Goal: Task Accomplishment & Management: Use online tool/utility

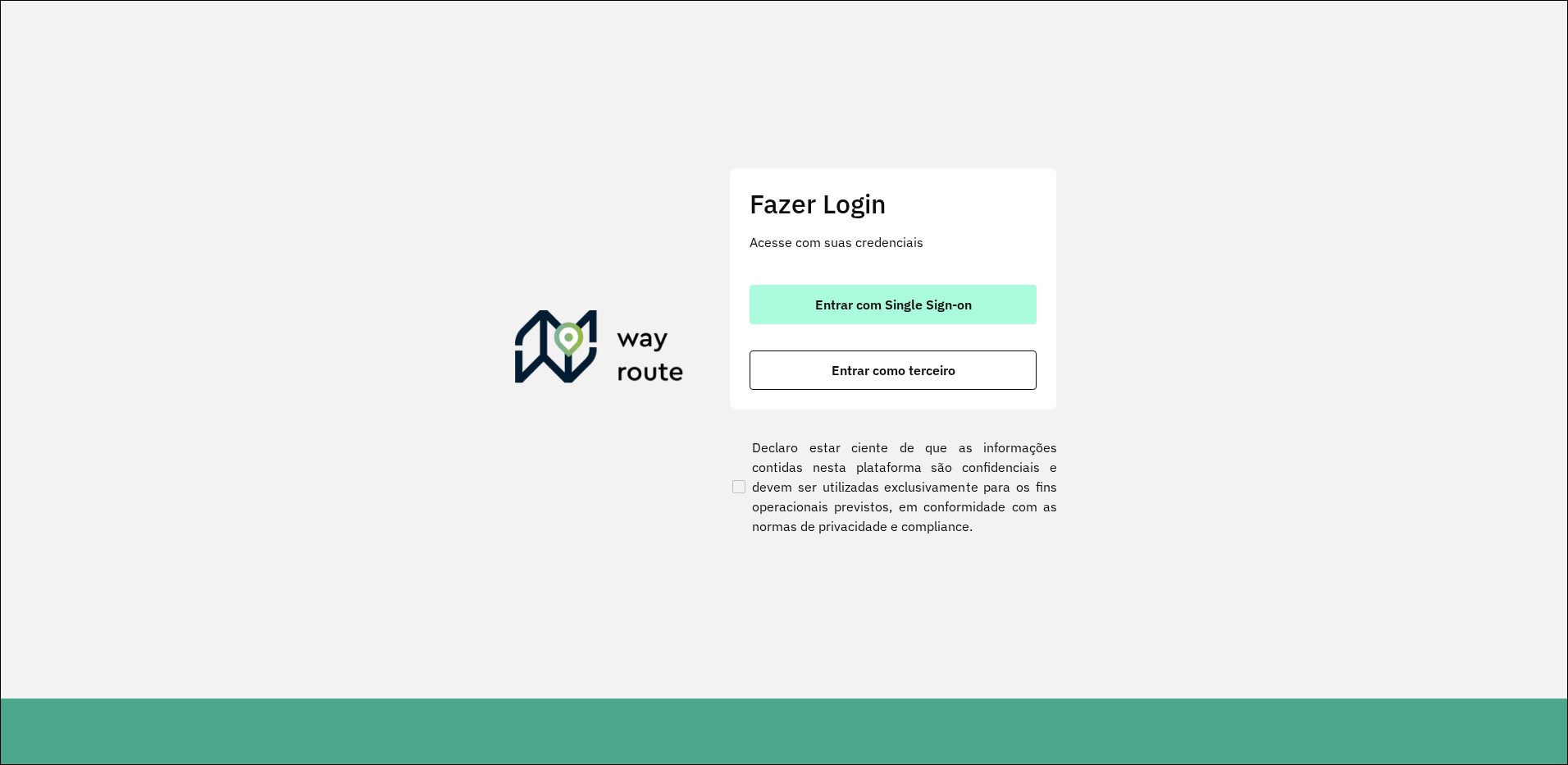
click at [842, 305] on span "Entrar com Single Sign-on" at bounding box center [893, 304] width 157 height 13
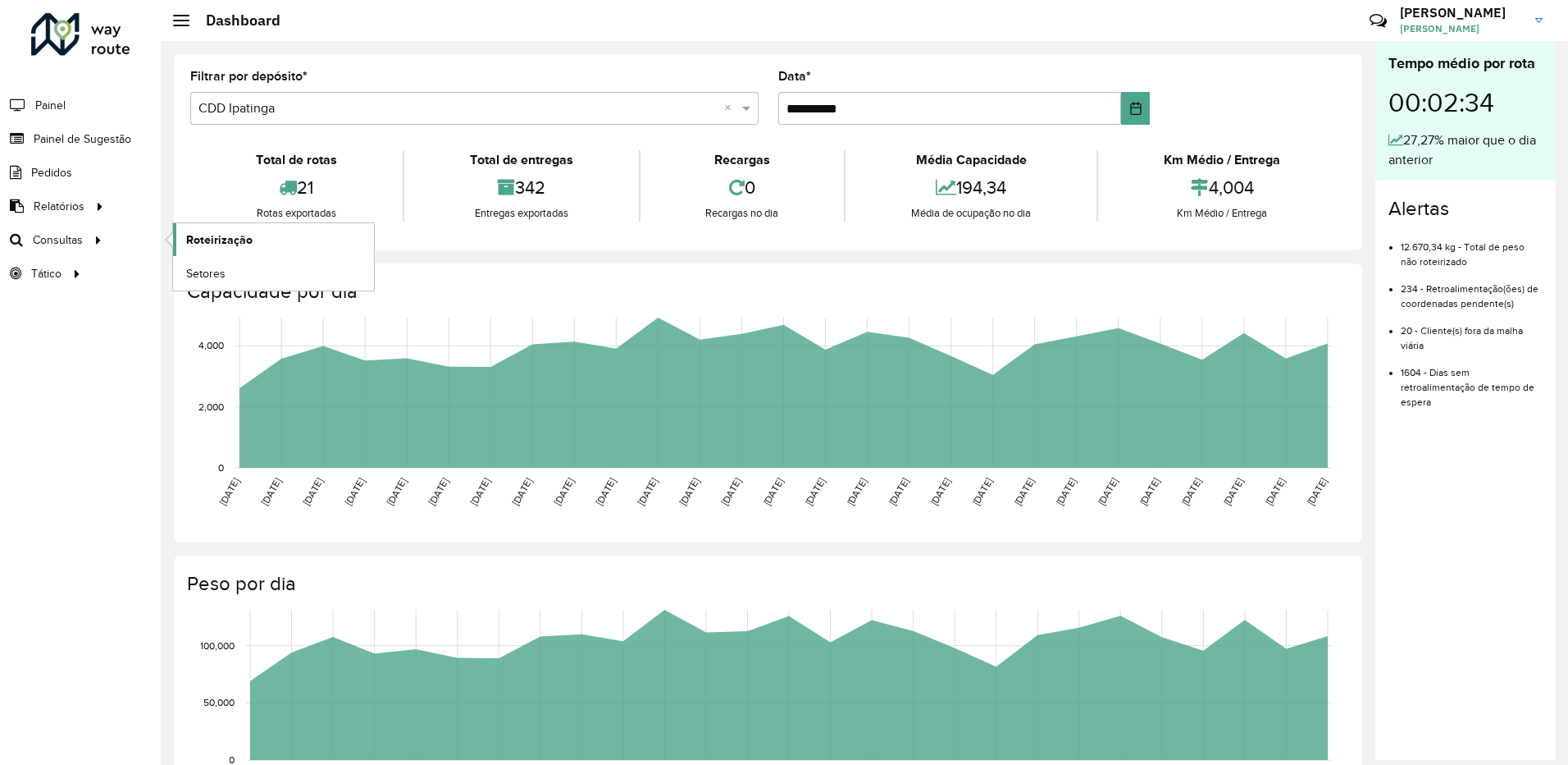
click at [205, 243] on span "Roteirização" at bounding box center [220, 240] width 67 height 17
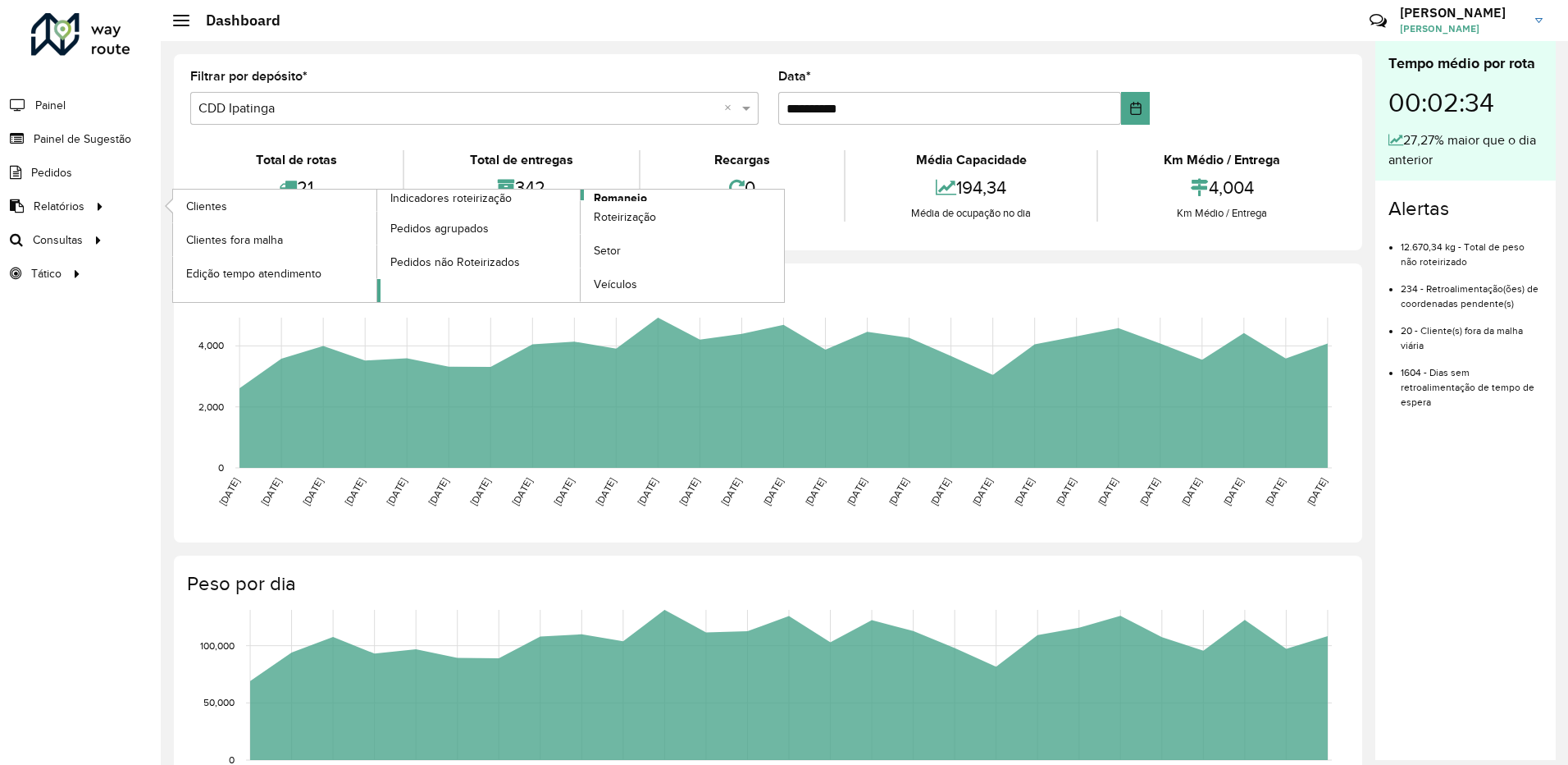
click at [604, 197] on span "Romaneio" at bounding box center [620, 198] width 53 height 17
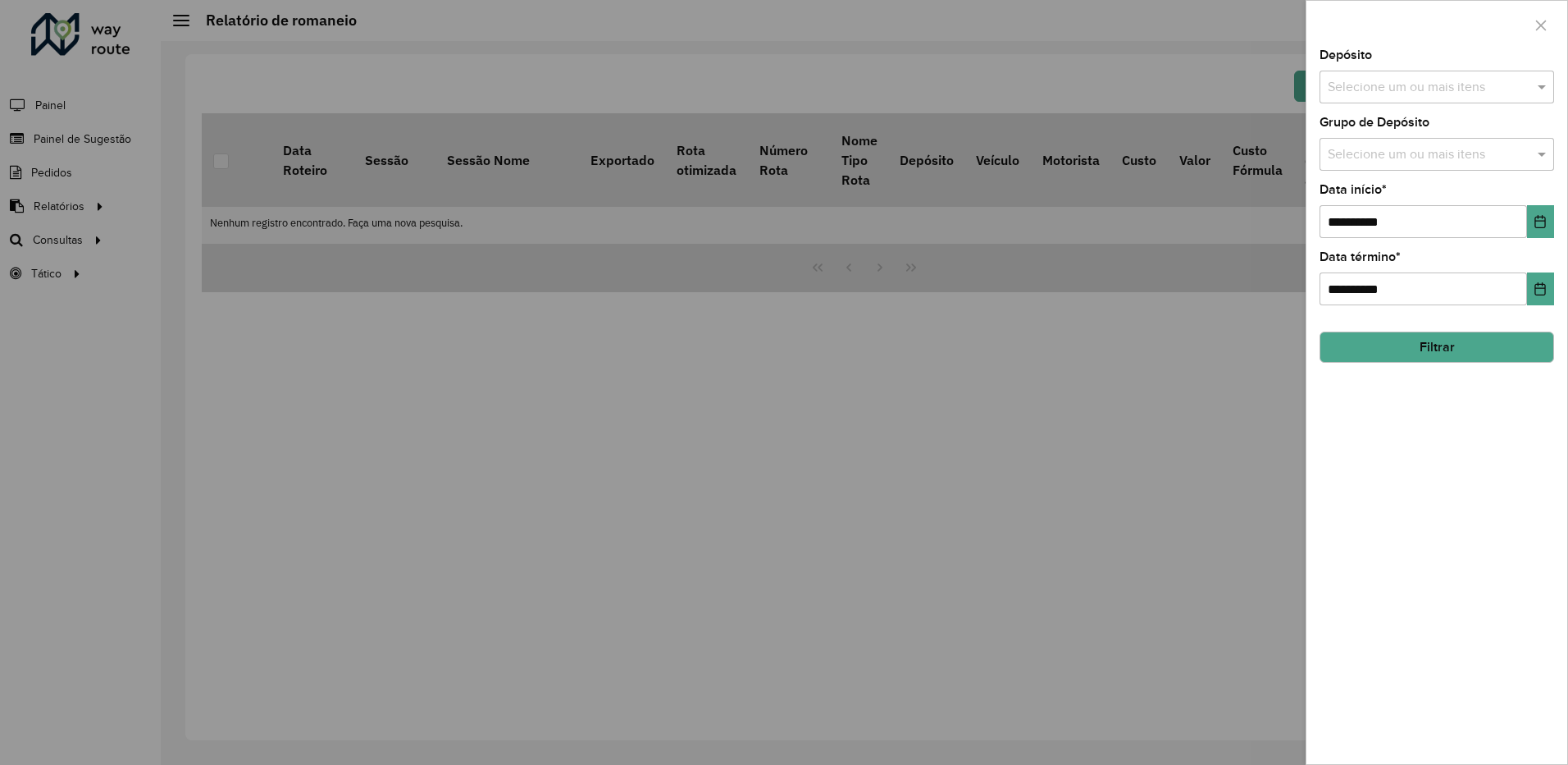
click at [1396, 94] on input "text" at bounding box center [1428, 88] width 210 height 20
click at [1366, 196] on div "CDD Ipatinga" at bounding box center [1436, 197] width 233 height 28
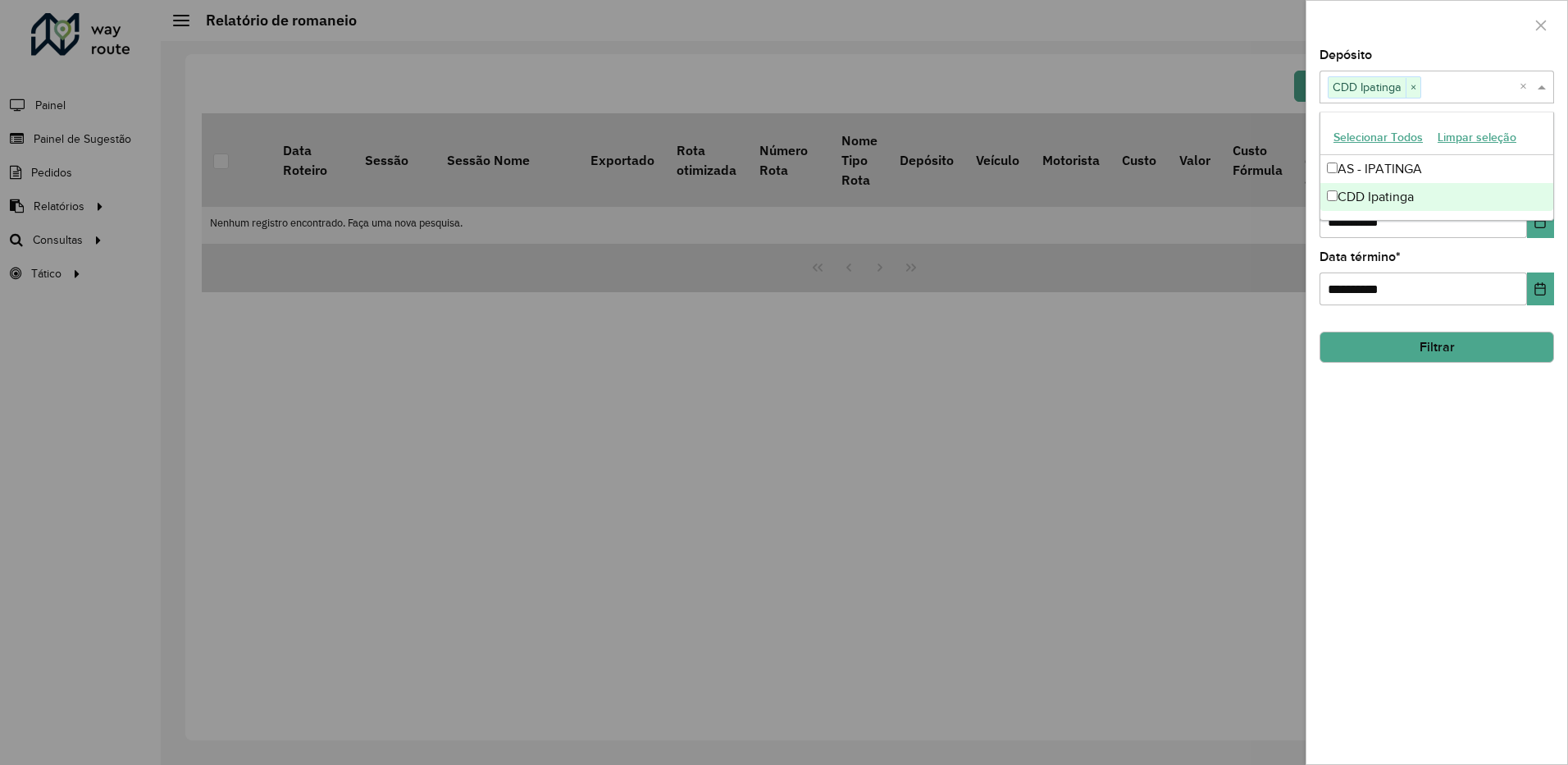
click at [1414, 341] on button "Filtrar" at bounding box center [1436, 347] width 235 height 31
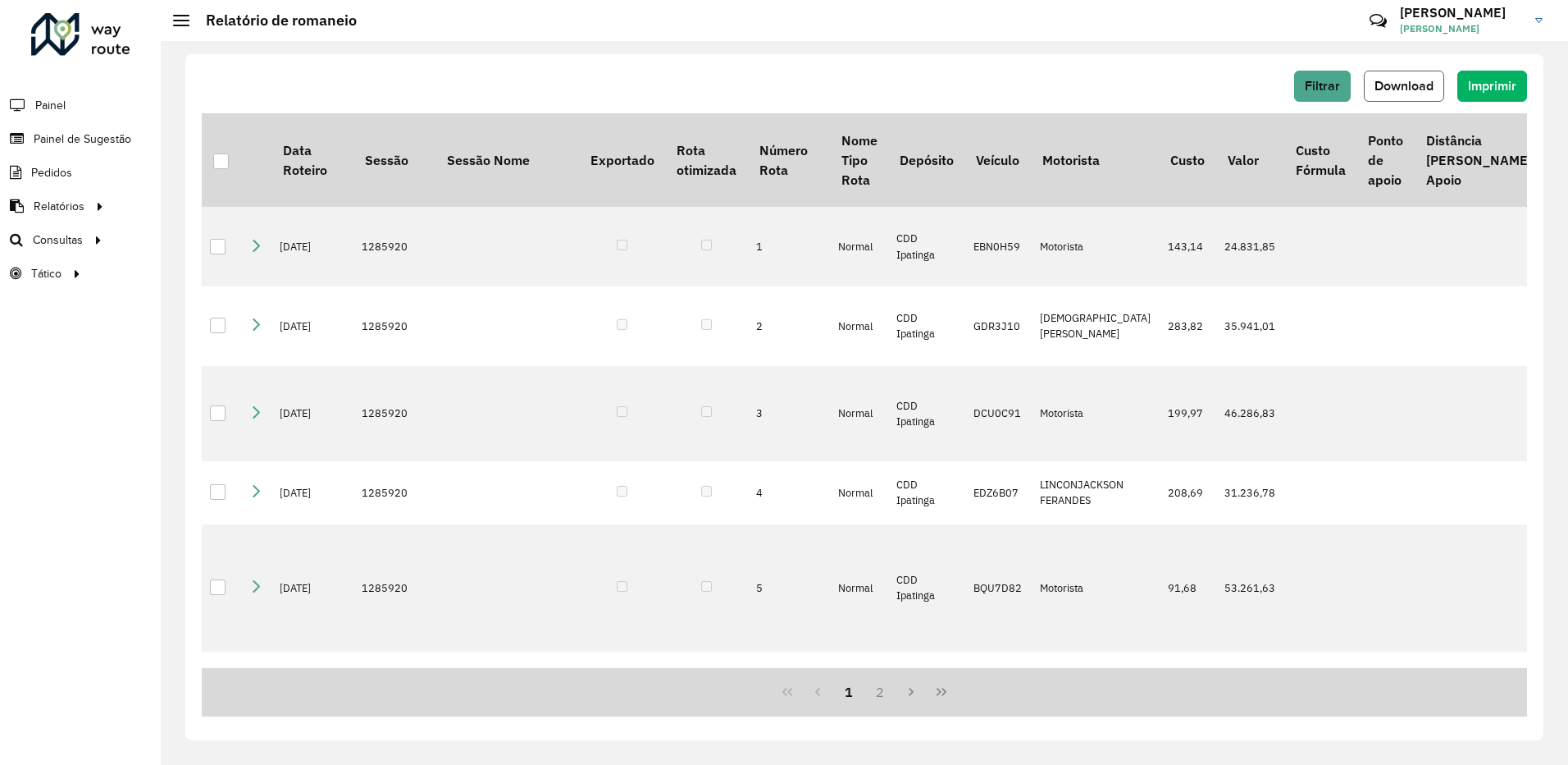
click at [1423, 92] on span "Download" at bounding box center [1403, 86] width 59 height 14
click at [1010, 11] on hb-header "Relatório de romaneio Críticas? Dúvidas? Elogios? Sugestões? Entre em contato c…" at bounding box center [864, 20] width 1407 height 41
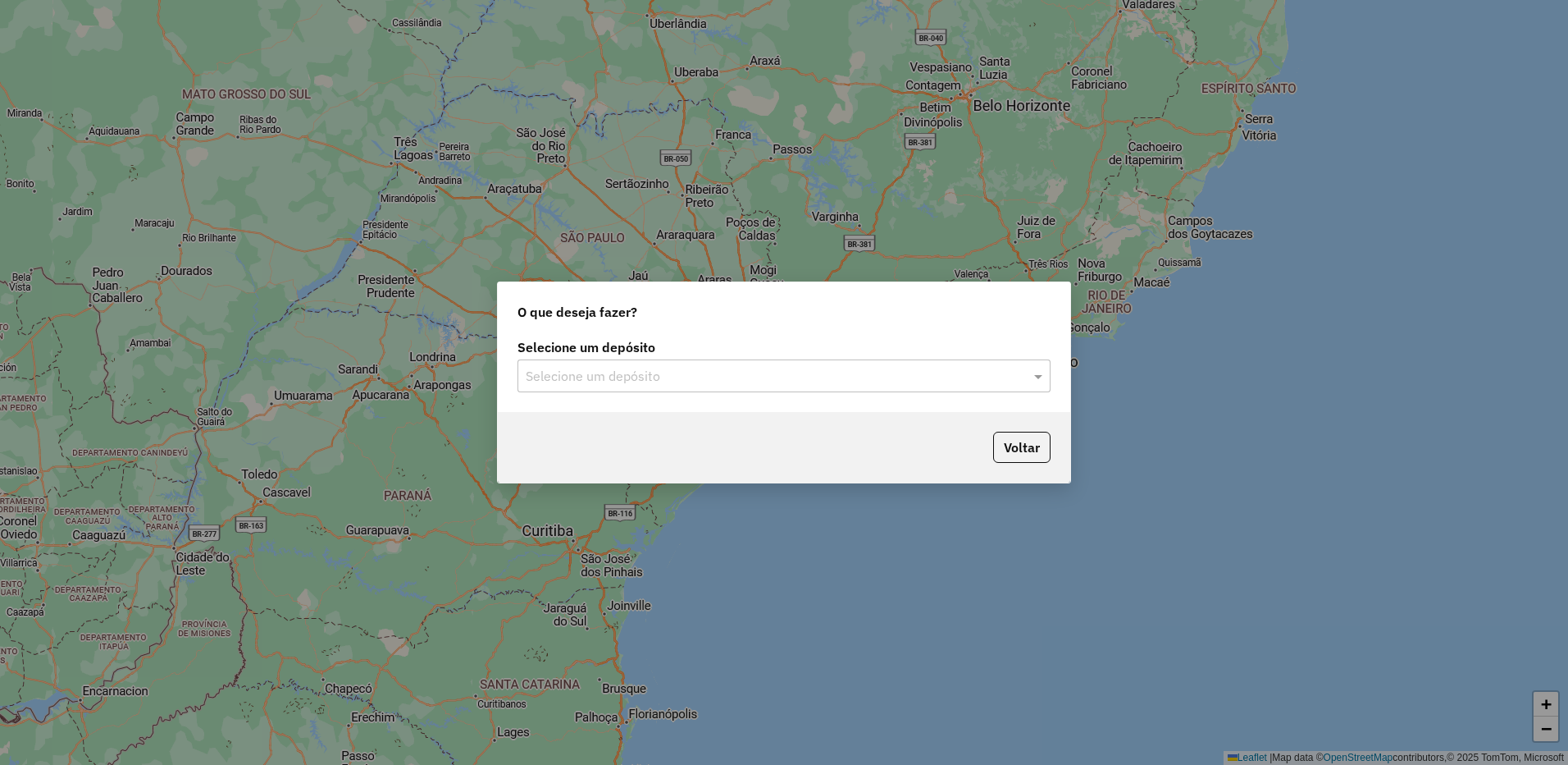
click at [745, 376] on input "text" at bounding box center [768, 377] width 484 height 20
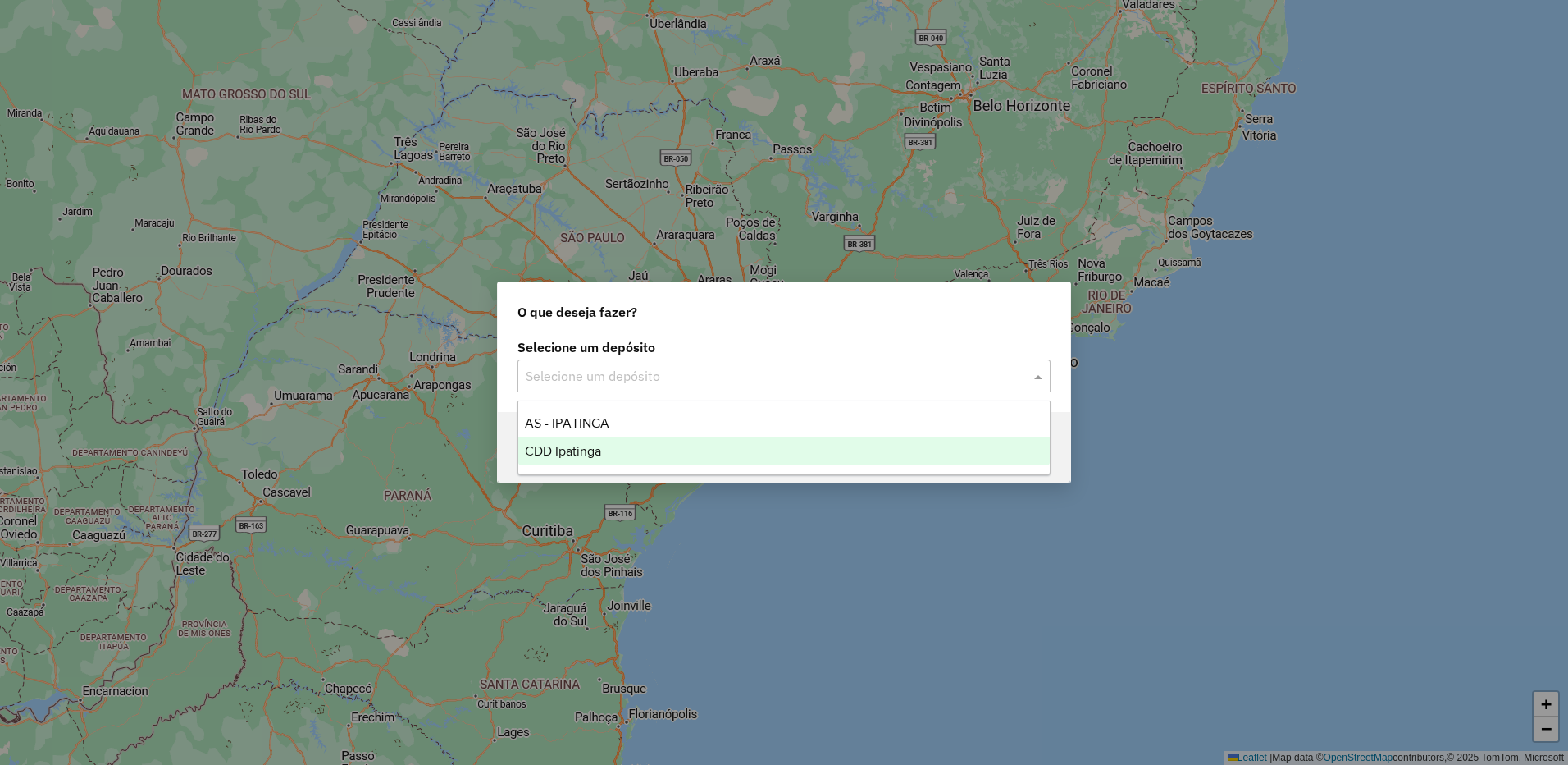
click at [698, 452] on div "CDD Ipatinga" at bounding box center [784, 451] width 531 height 28
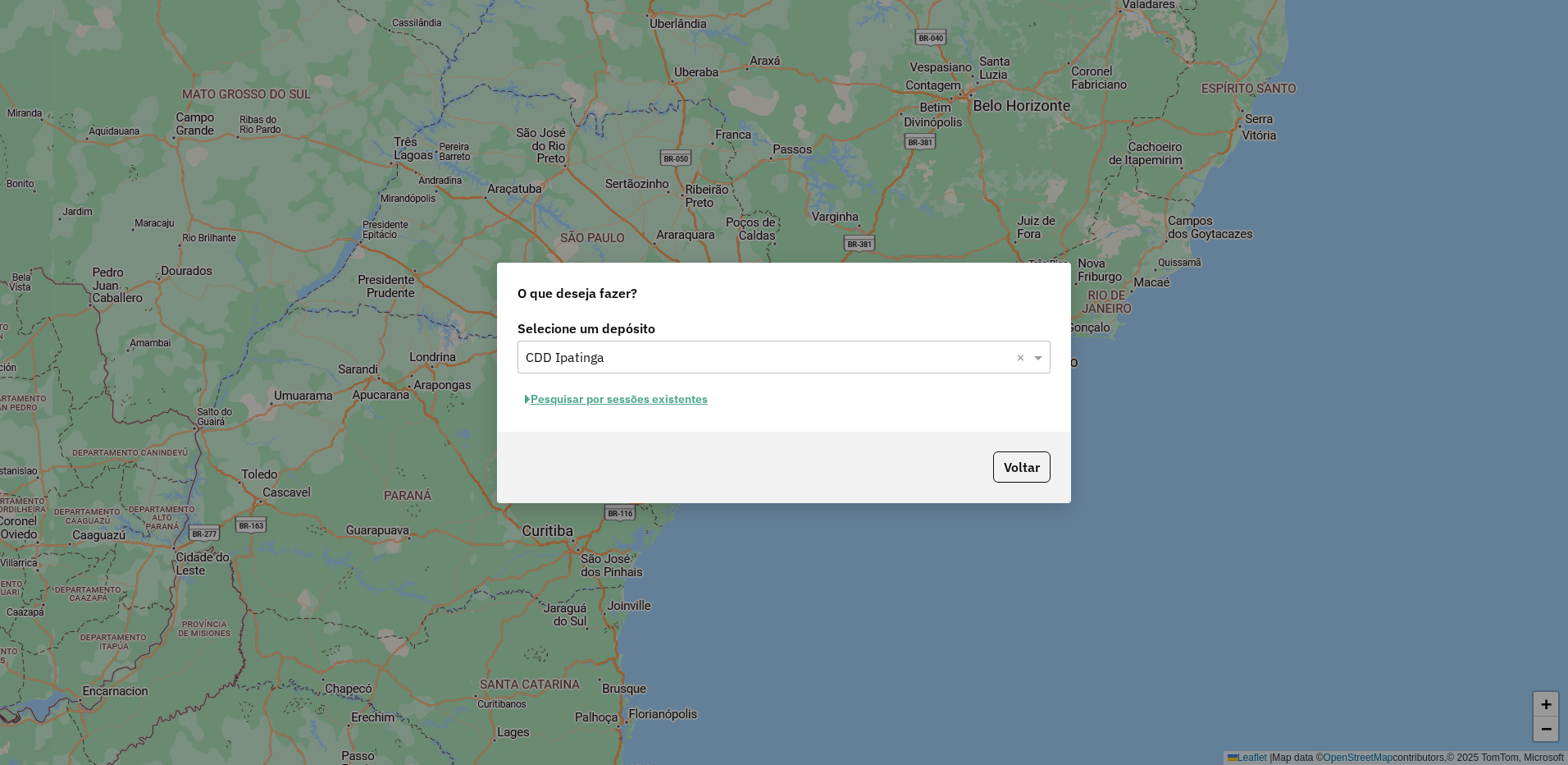
click at [586, 403] on button "Pesquisar por sessões existentes" at bounding box center [617, 398] width 198 height 25
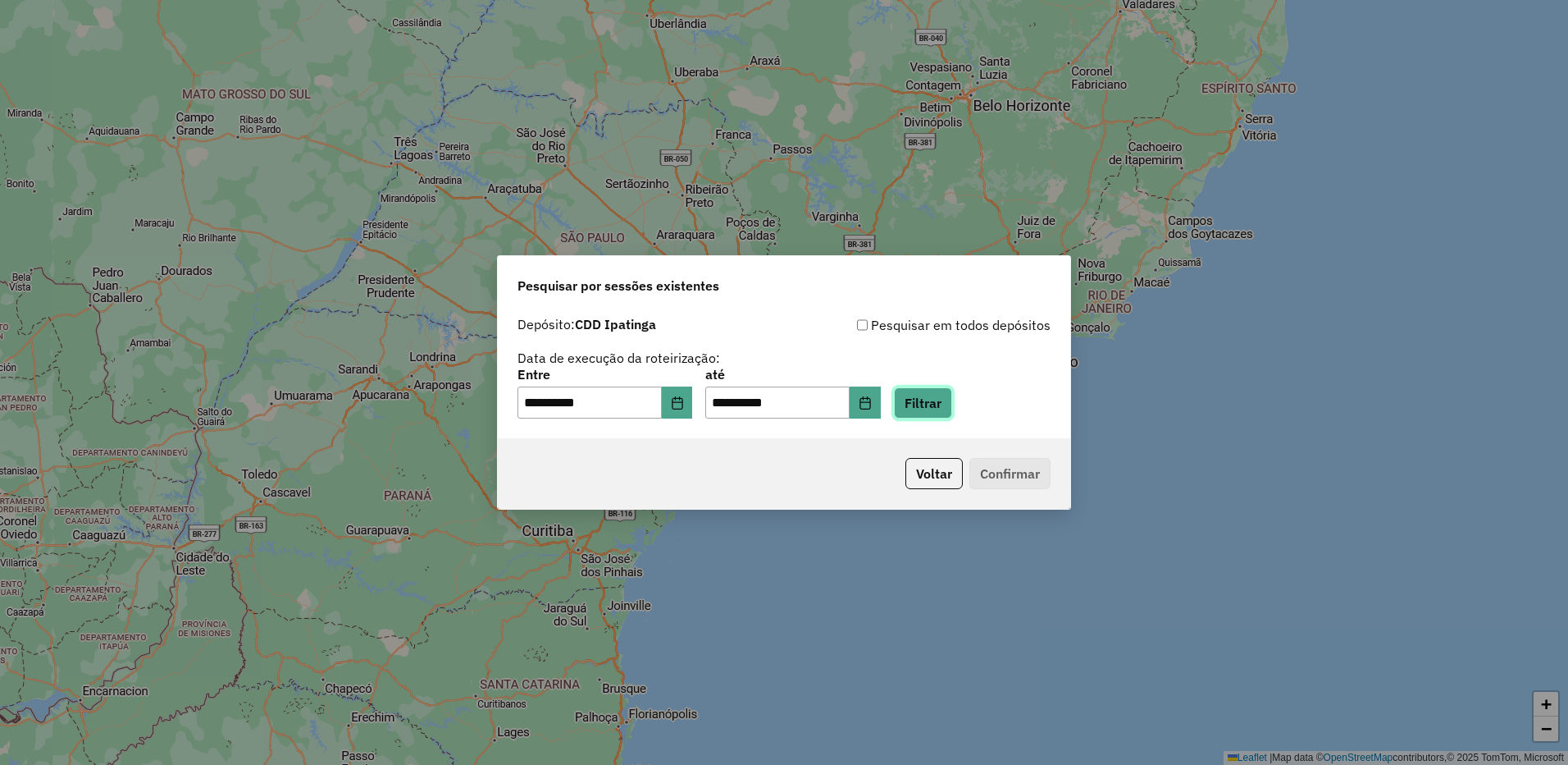
click at [952, 412] on button "Filtrar" at bounding box center [923, 402] width 58 height 31
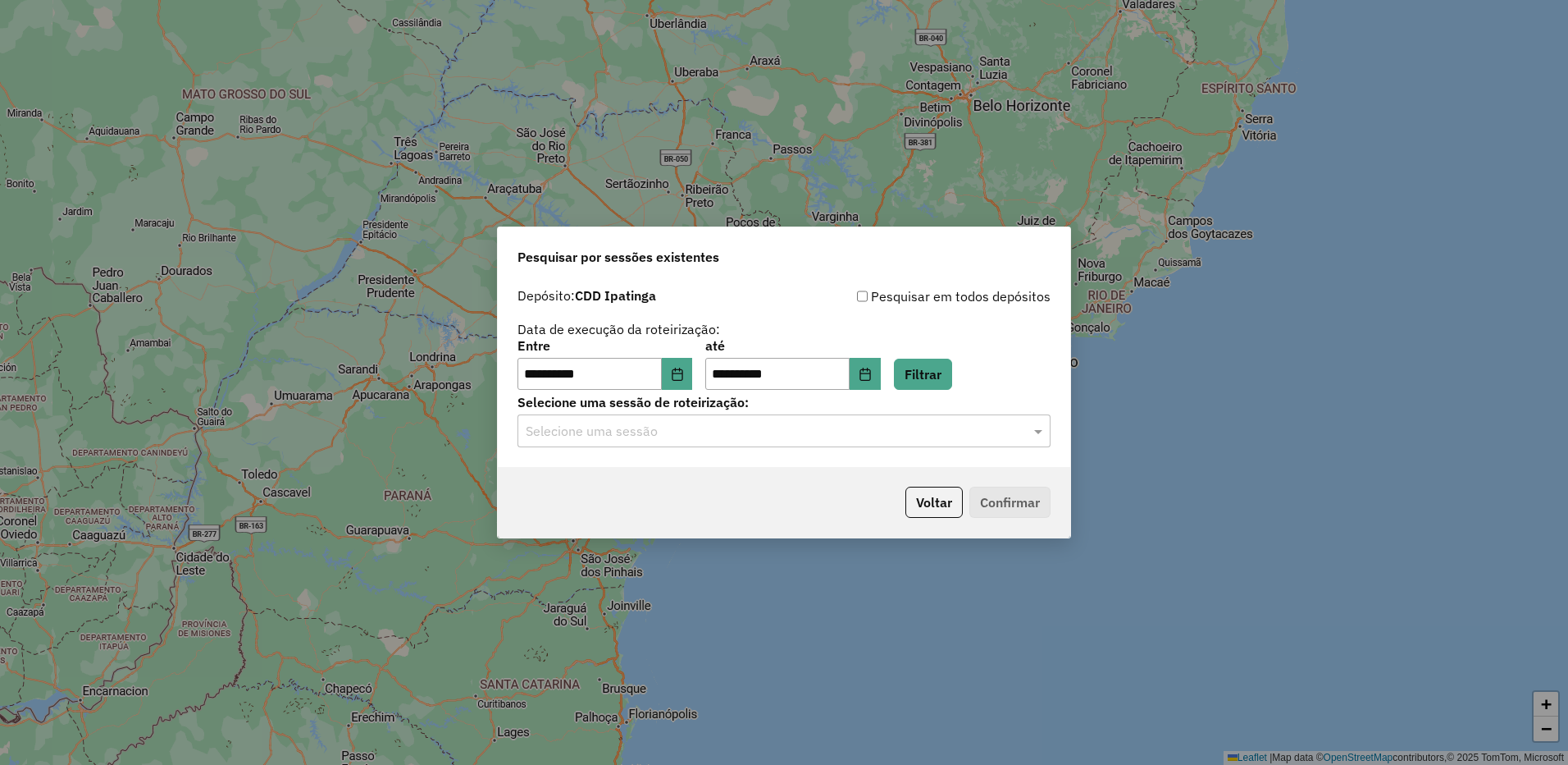
click at [990, 434] on input "text" at bounding box center [768, 431] width 484 height 20
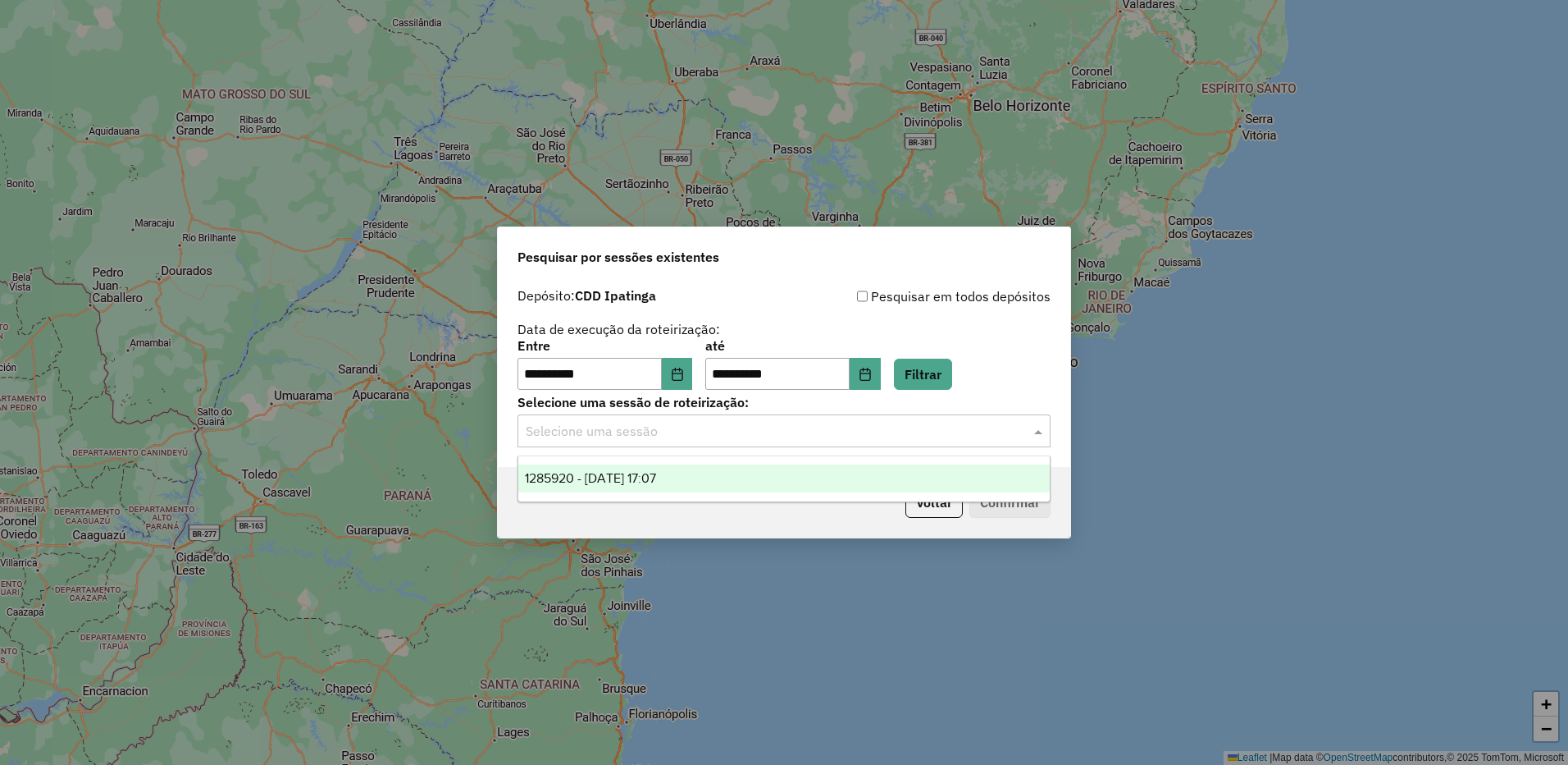
click at [946, 473] on div "1285920 - 01/10/2025 17:07" at bounding box center [784, 478] width 531 height 28
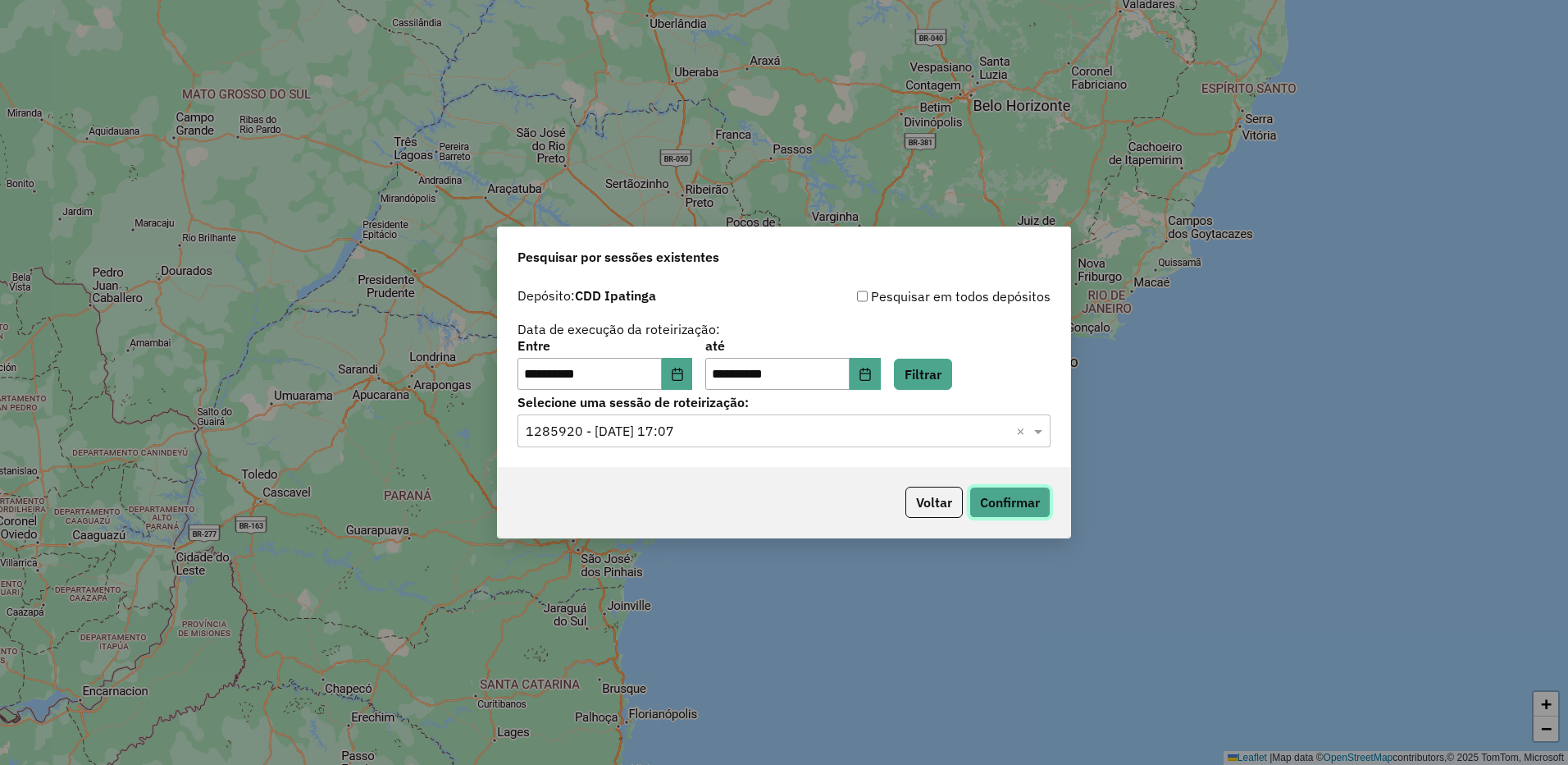
click at [1028, 503] on button "Confirmar" at bounding box center [1009, 501] width 81 height 31
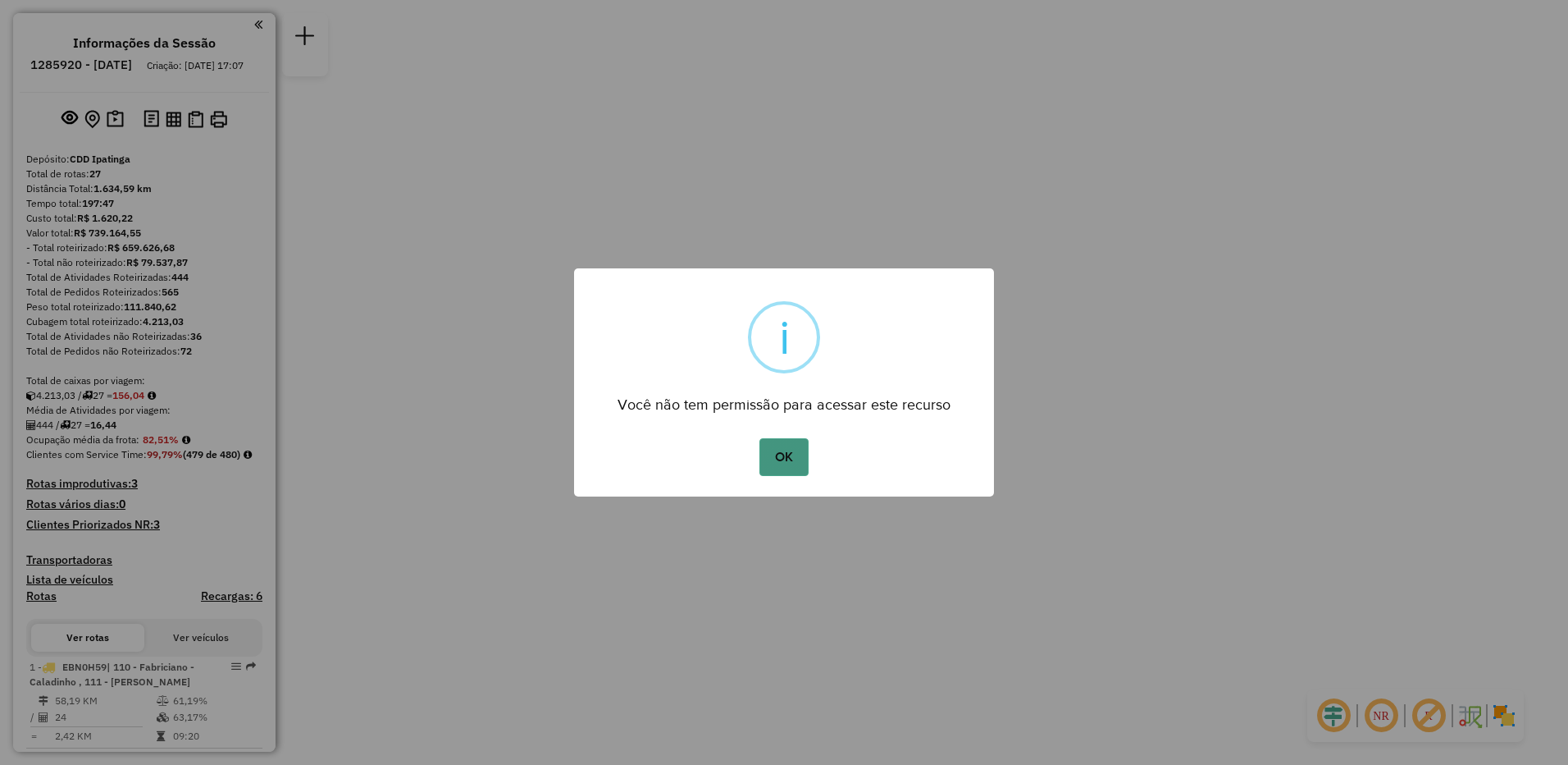
click at [791, 461] on button "OK" at bounding box center [784, 457] width 48 height 38
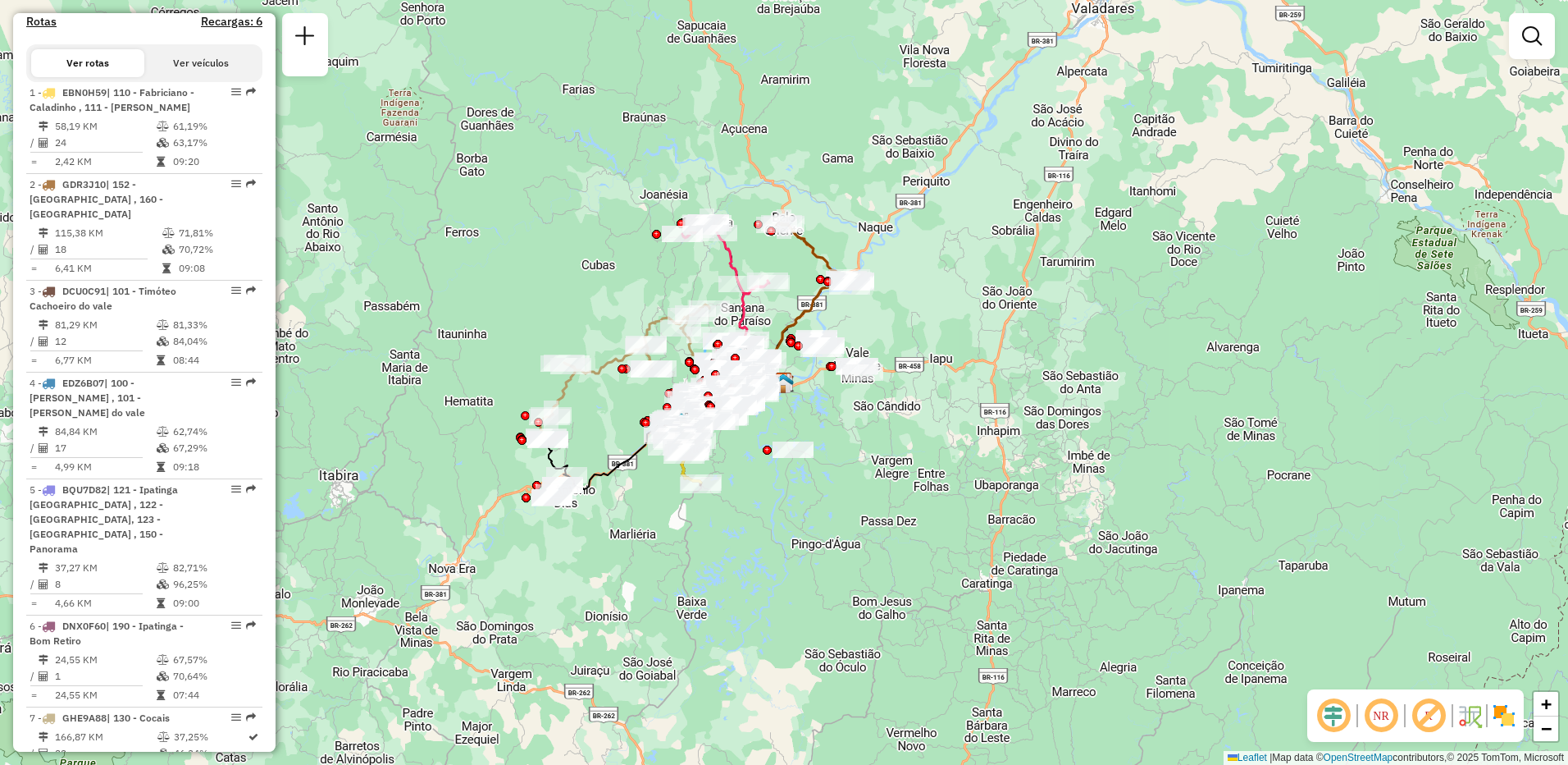
scroll to position [821, 0]
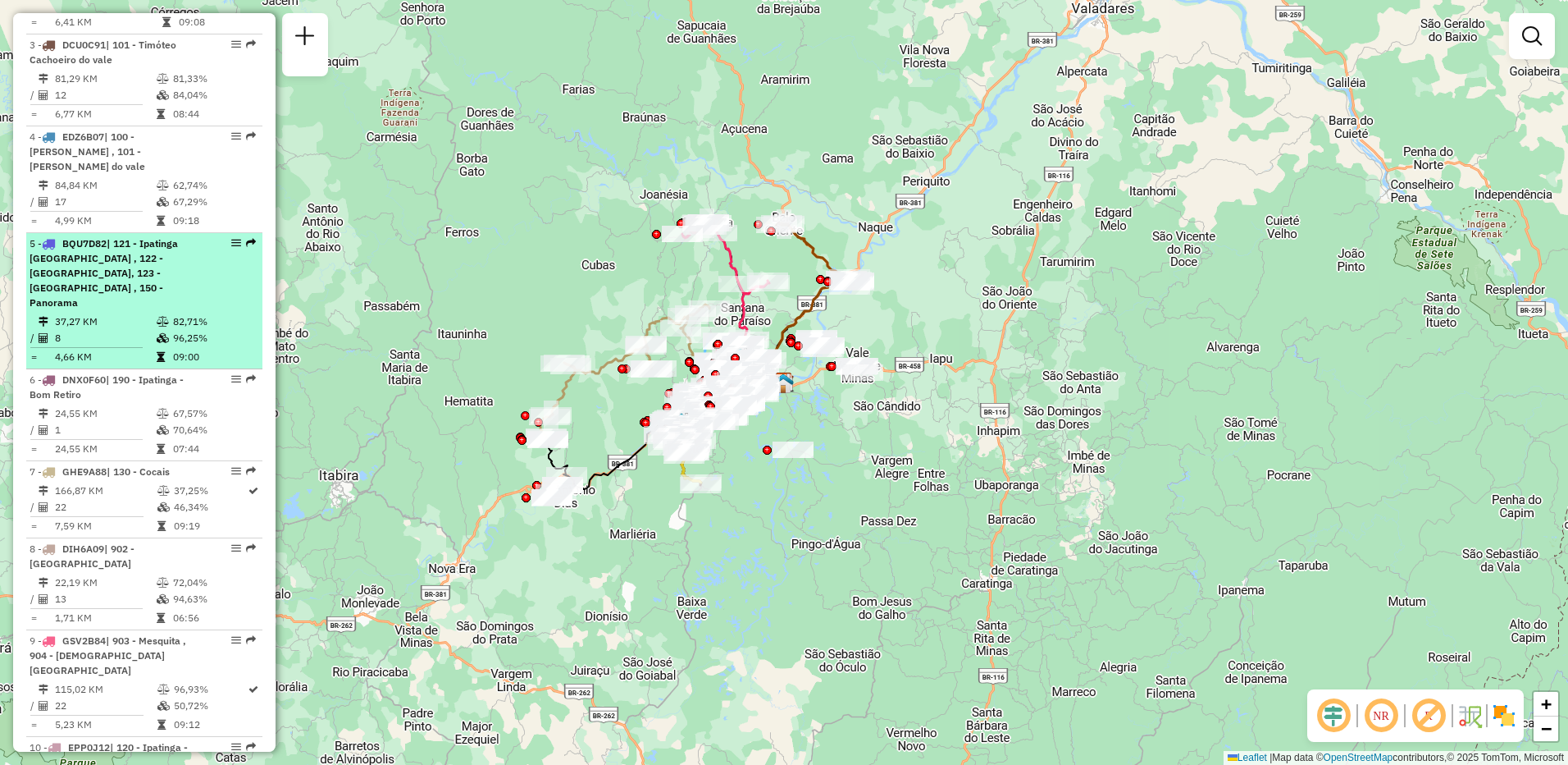
select select "**********"
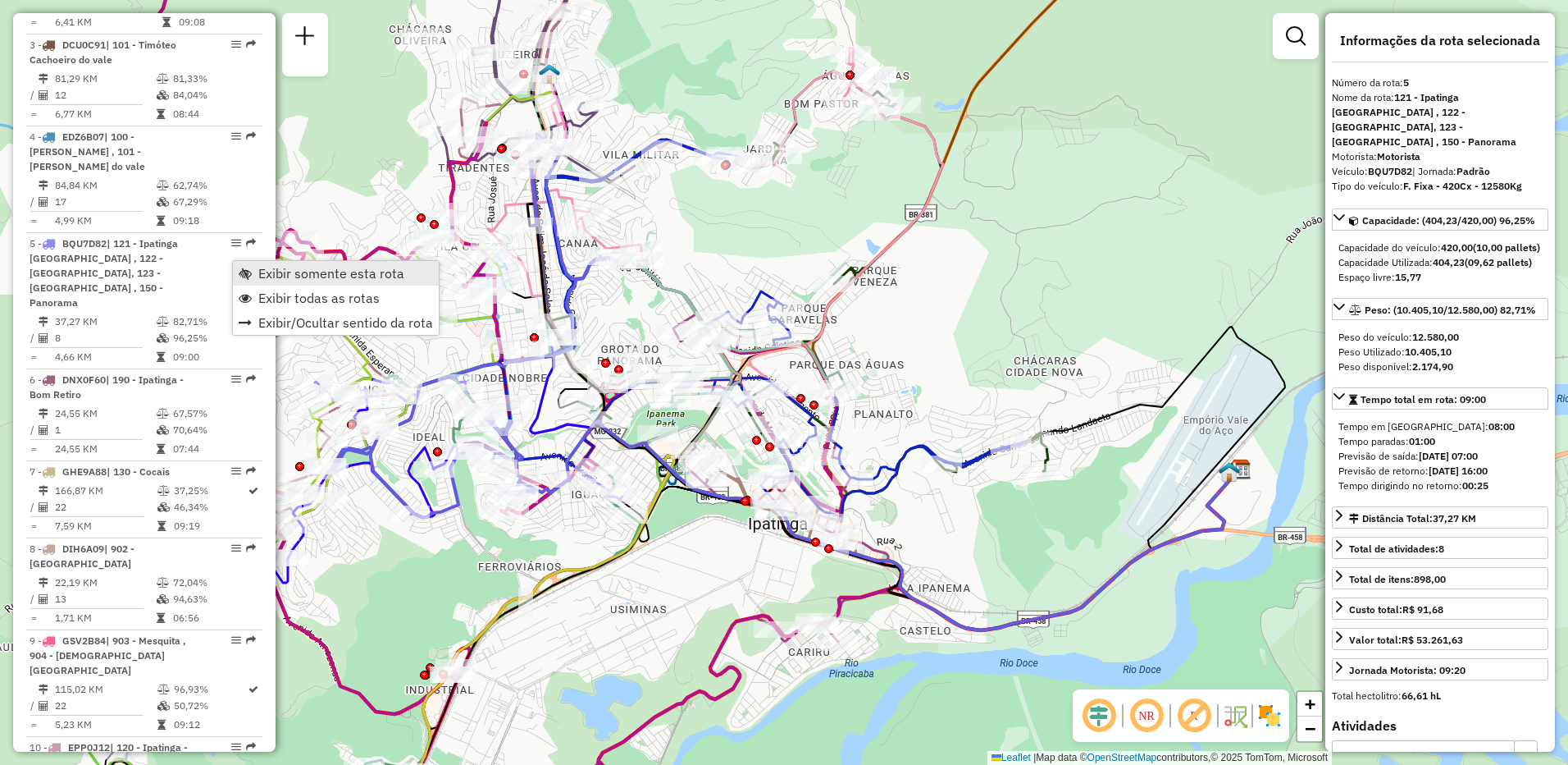
click at [270, 276] on span "Exibir somente esta rota" at bounding box center [331, 273] width 146 height 13
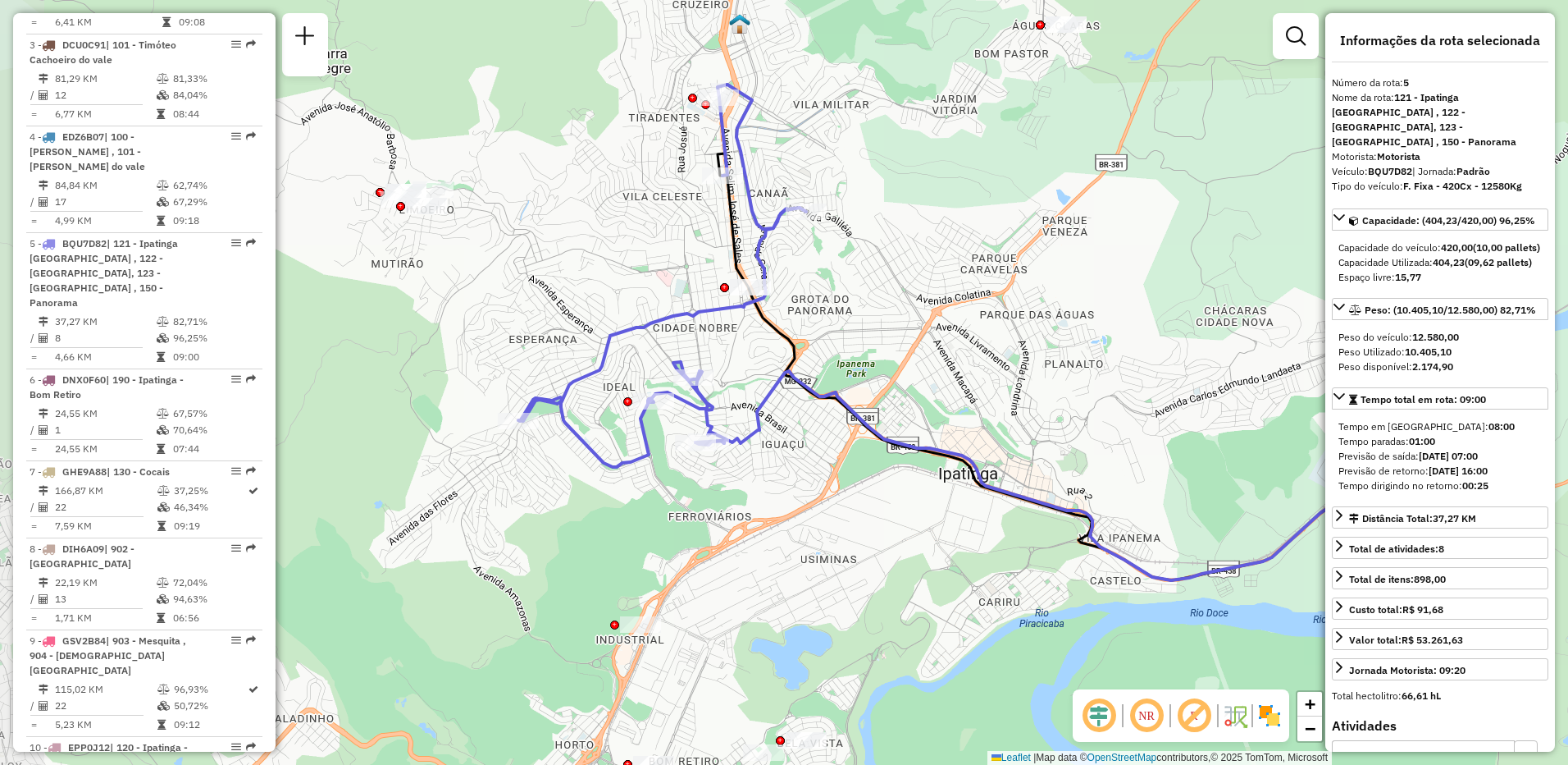
drag, startPoint x: 817, startPoint y: 446, endPoint x: 1005, endPoint y: 398, distance: 194.0
click at [1005, 398] on div "Janela de atendimento Grade de atendimento Capacidade Transportadoras Veículos …" at bounding box center [784, 382] width 1568 height 765
click at [1154, 717] on em at bounding box center [1146, 715] width 39 height 39
click at [1198, 718] on em at bounding box center [1194, 715] width 39 height 39
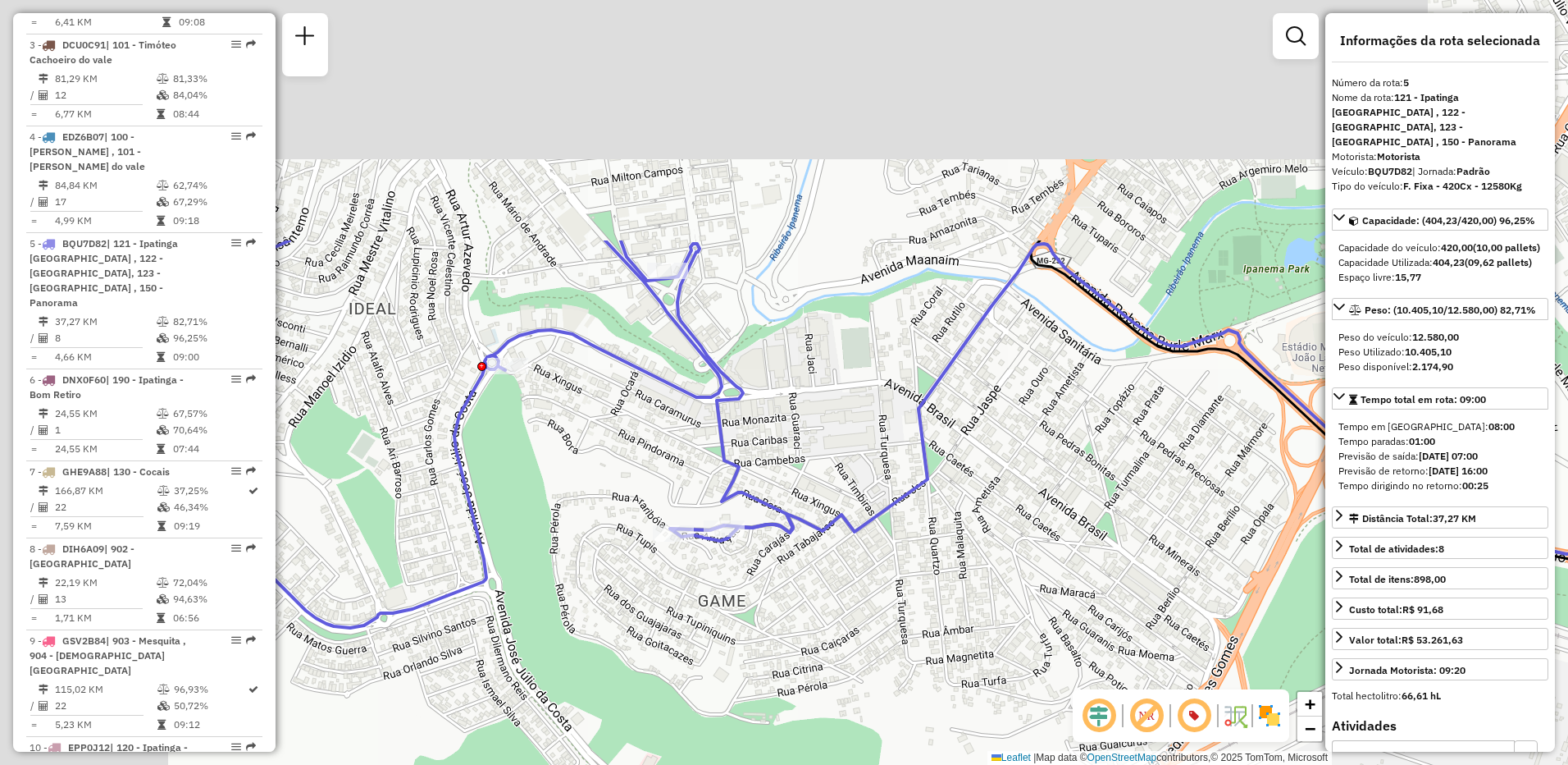
drag, startPoint x: 695, startPoint y: 362, endPoint x: 881, endPoint y: 678, distance: 366.7
click at [881, 678] on div "Janela de atendimento Grade de atendimento Capacidade Transportadoras Veículos …" at bounding box center [784, 382] width 1568 height 765
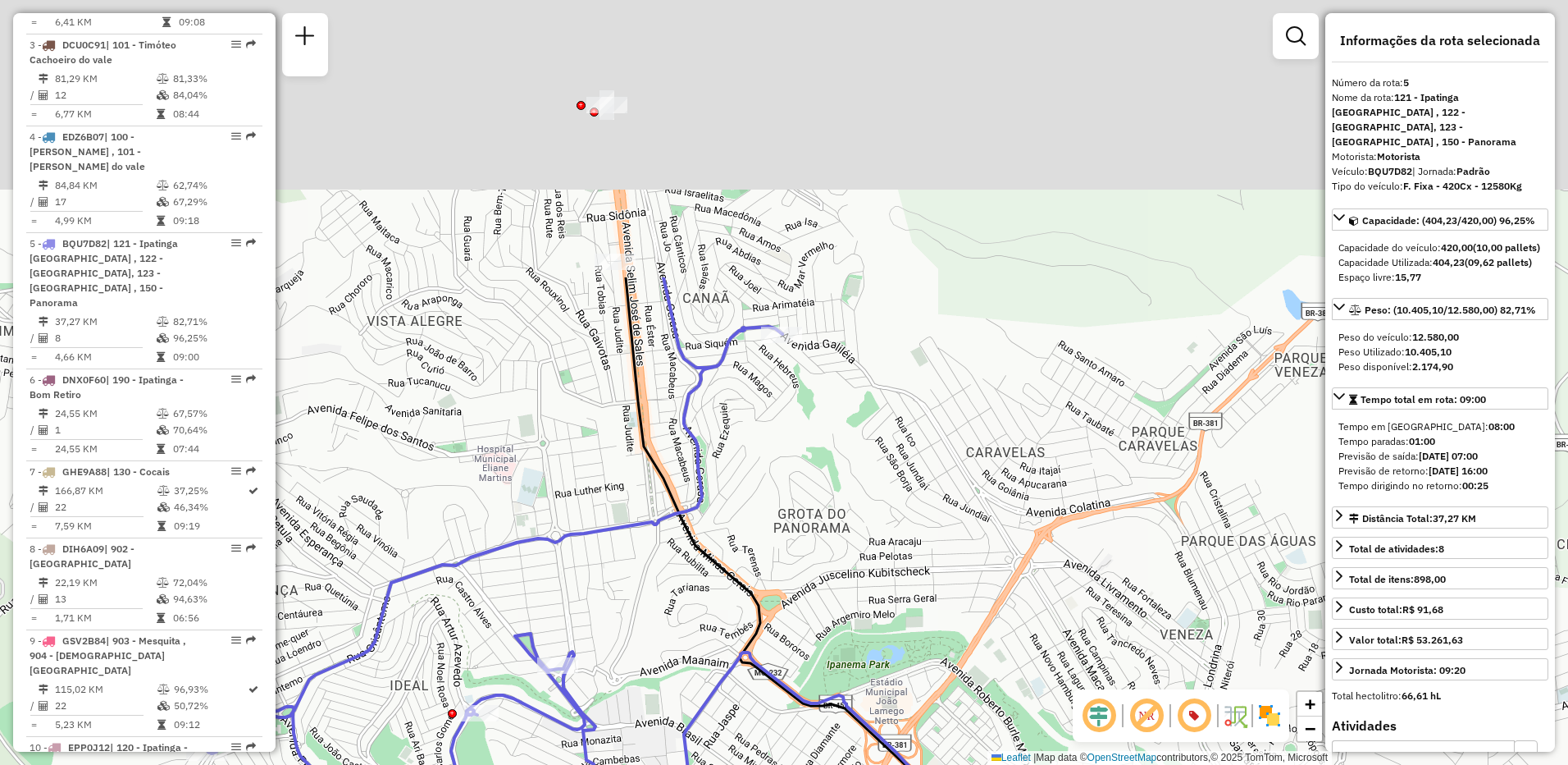
drag, startPoint x: 954, startPoint y: 289, endPoint x: 838, endPoint y: 706, distance: 432.8
click at [838, 706] on div "Janela de atendimento Grade de atendimento Capacidade Transportadoras Veículos …" at bounding box center [784, 382] width 1568 height 765
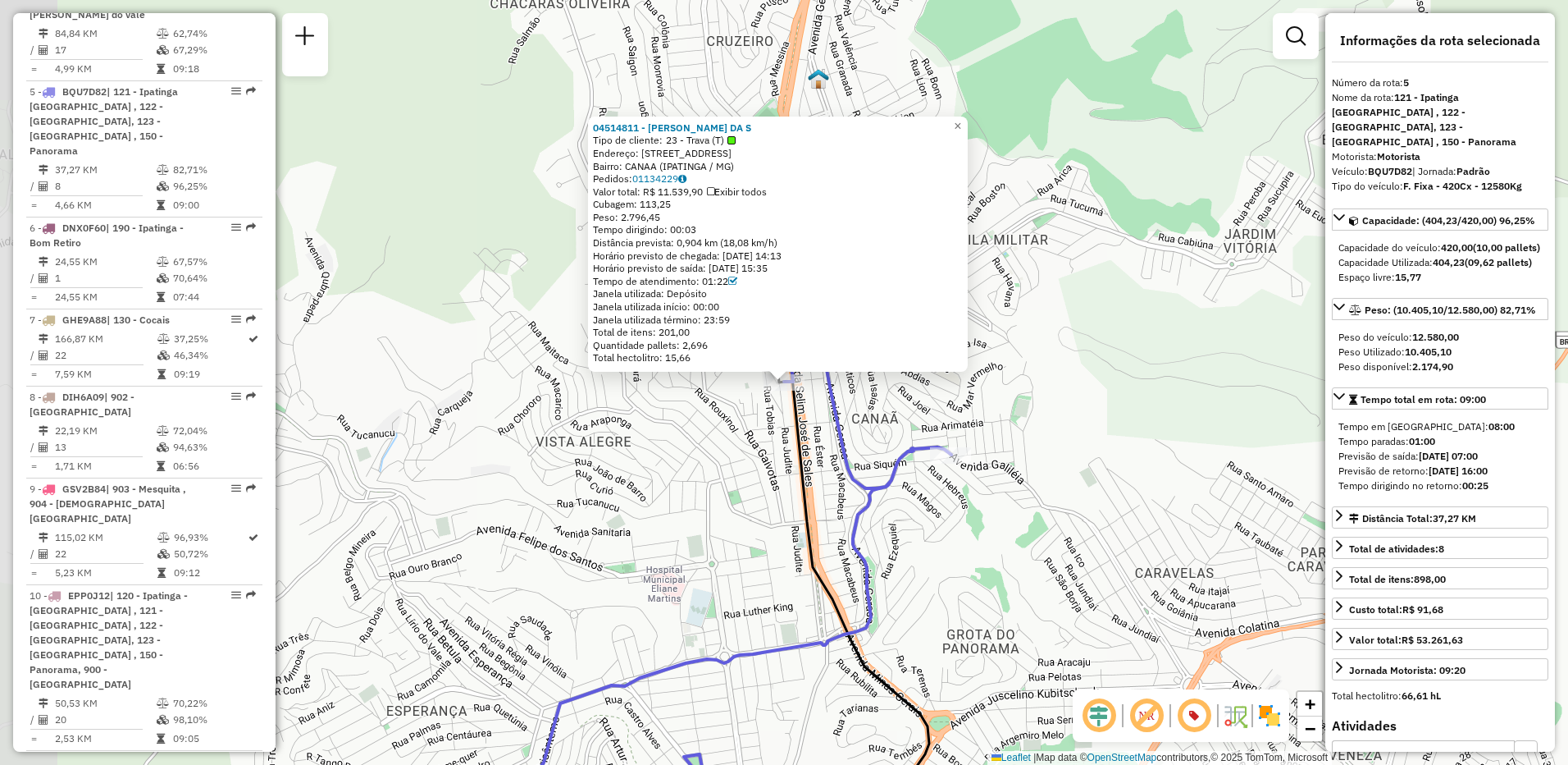
scroll to position [1056, 0]
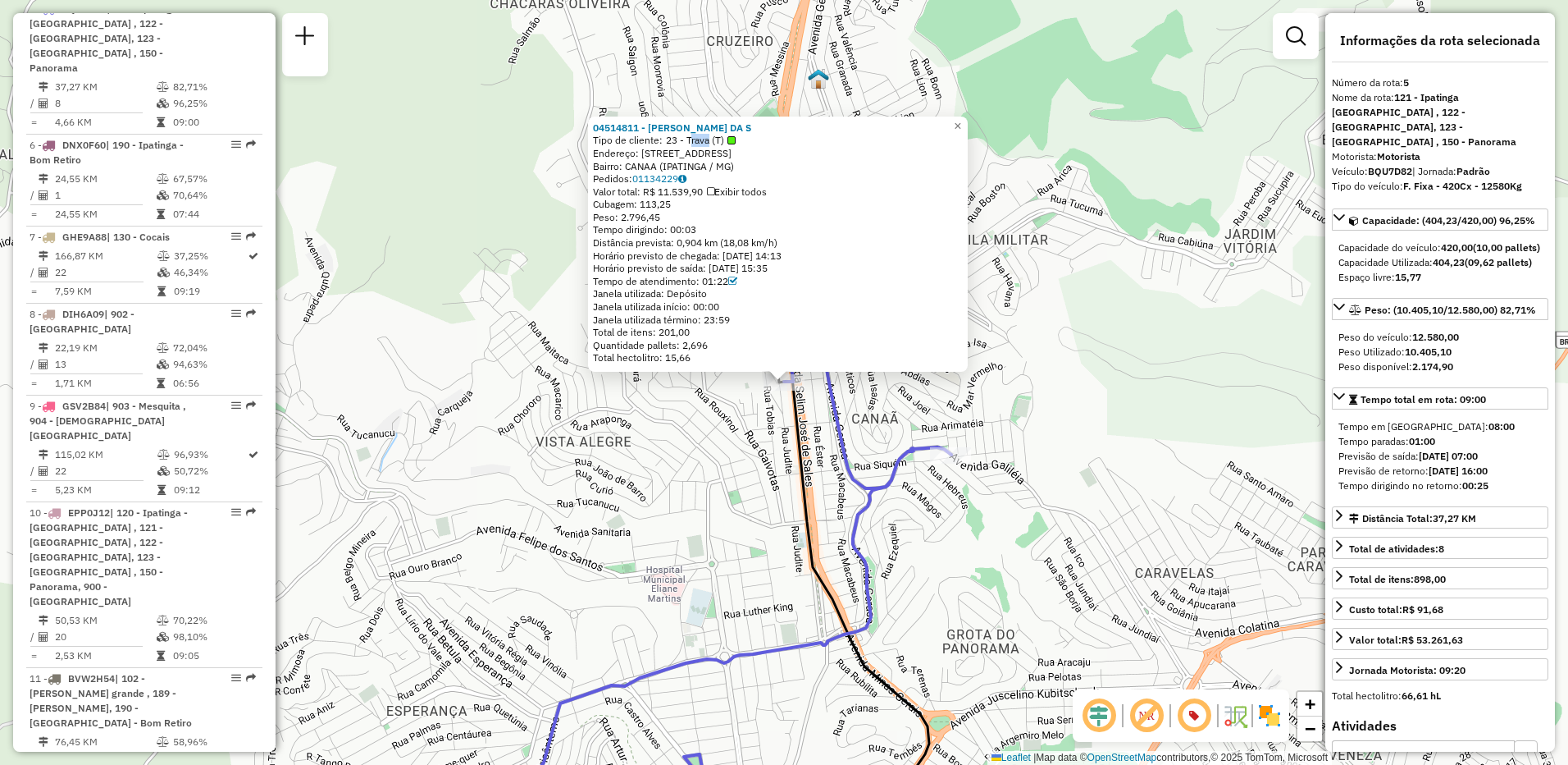
drag, startPoint x: 692, startPoint y: 141, endPoint x: 707, endPoint y: 141, distance: 15.0
click at [707, 141] on span "23 - Trava (T)" at bounding box center [701, 140] width 70 height 13
drag, startPoint x: 707, startPoint y: 141, endPoint x: 645, endPoint y: 216, distance: 97.3
click at [645, 216] on span "Peso: 2.796,45" at bounding box center [626, 217] width 67 height 12
drag, startPoint x: 645, startPoint y: 216, endPoint x: 726, endPoint y: 285, distance: 106.4
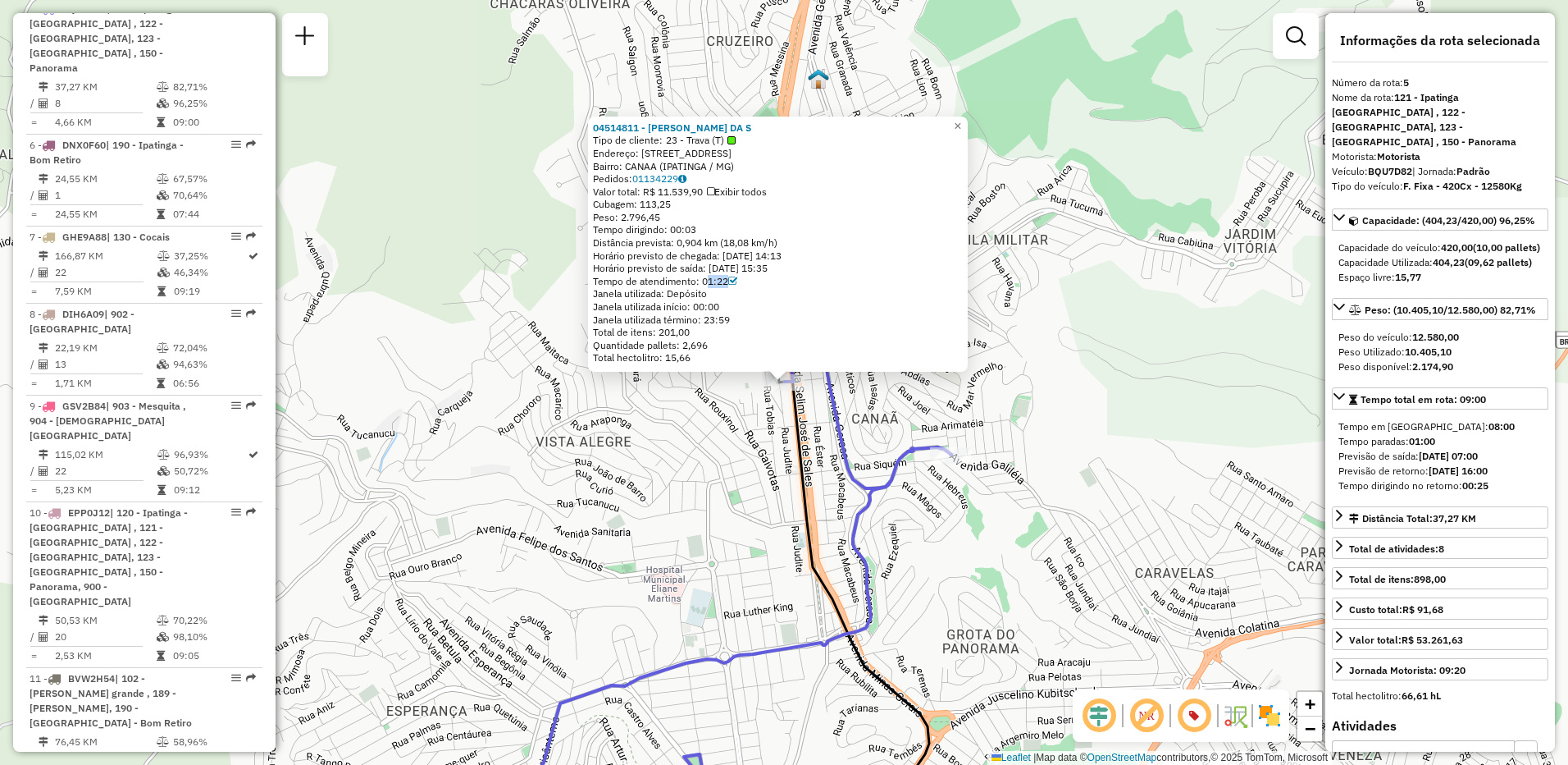
click at [726, 285] on div "Tempo de atendimento: 01:22" at bounding box center [778, 281] width 370 height 13
click at [1089, 428] on div "04514811 - [PERSON_NAME] DA S Tipo de cliente: 23 - Trava (T) Endereço: R PENTA…" at bounding box center [784, 382] width 1568 height 765
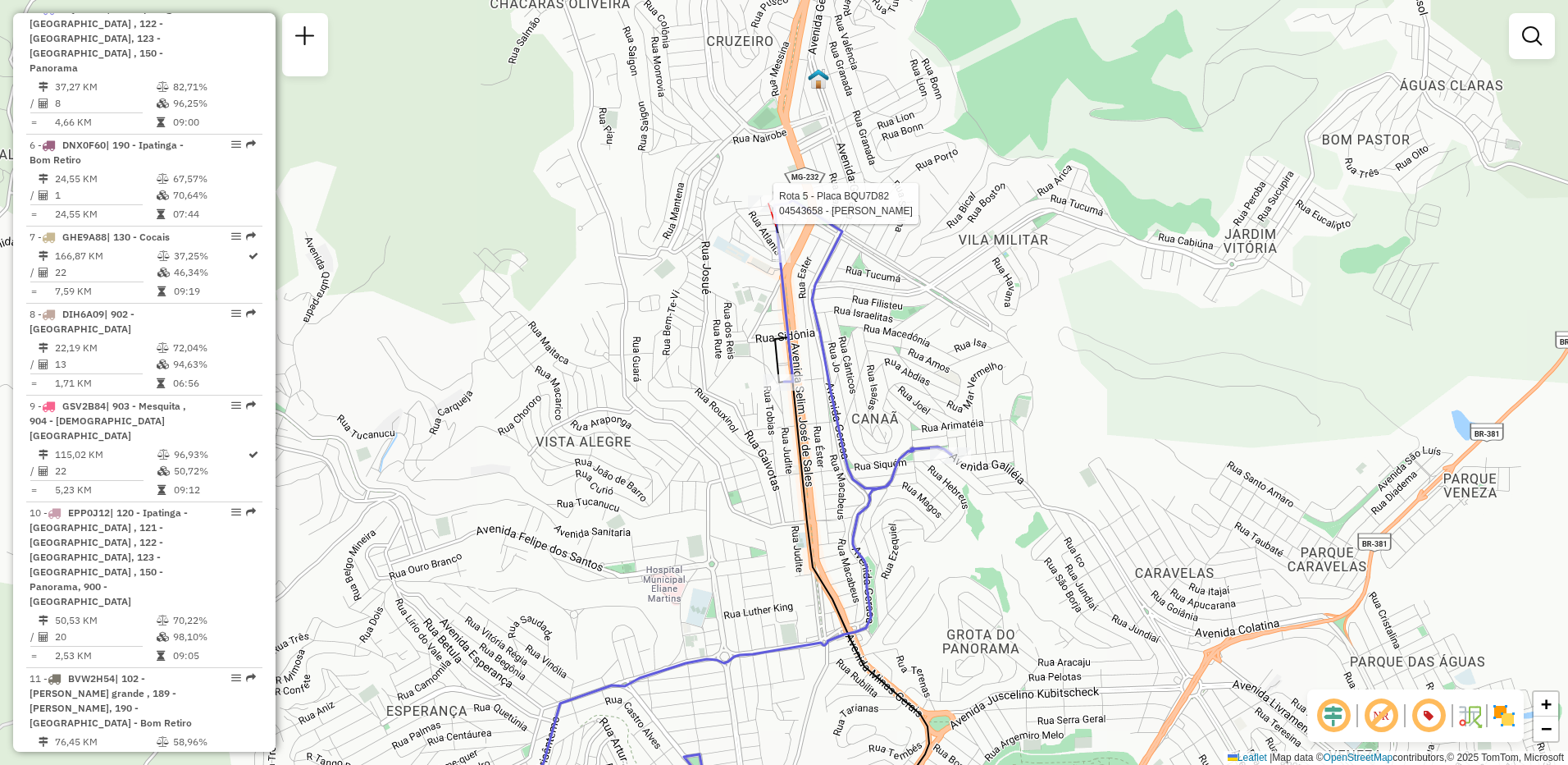
select select "**********"
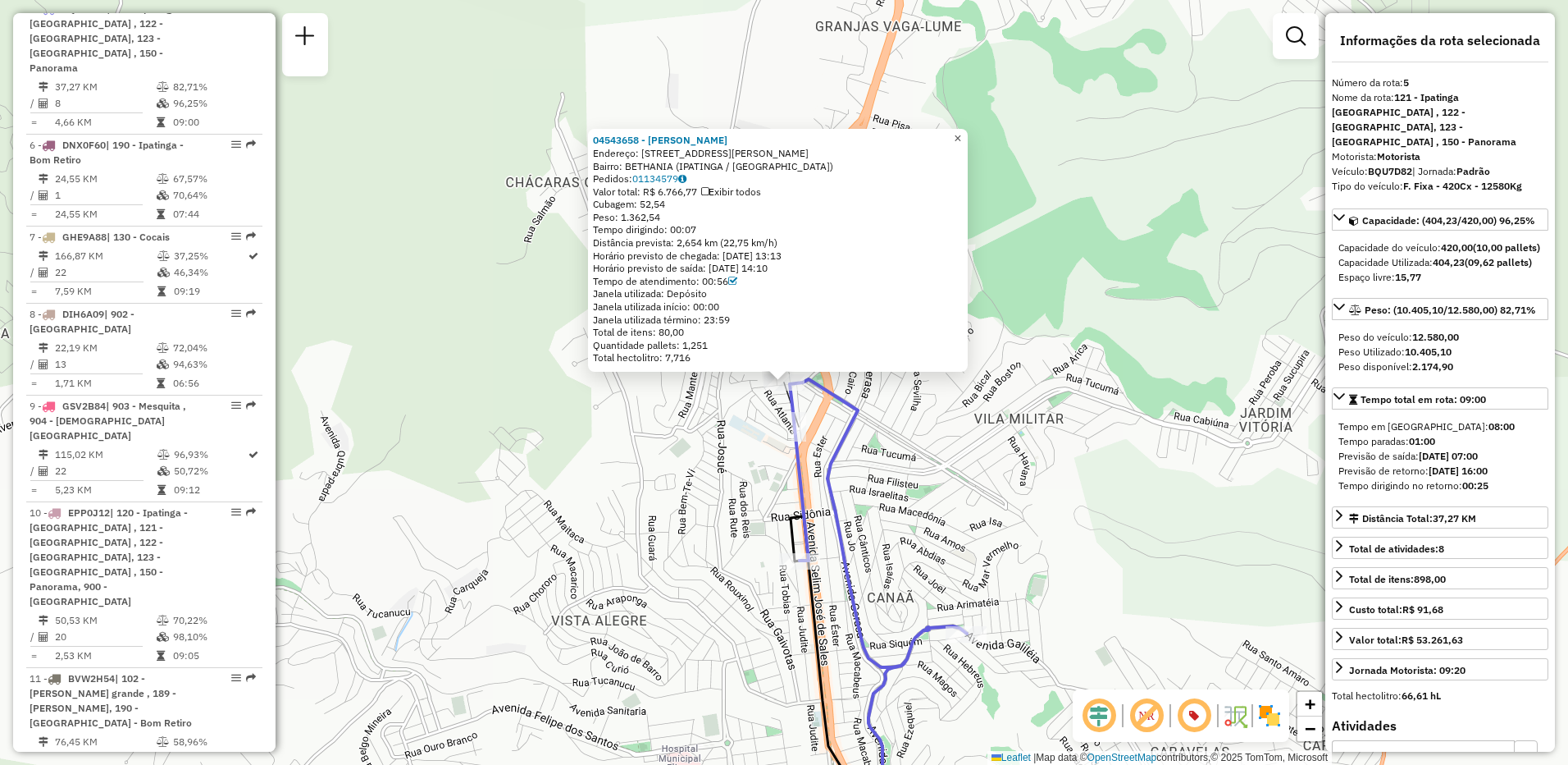
click at [961, 132] on span "×" at bounding box center [957, 138] width 7 height 14
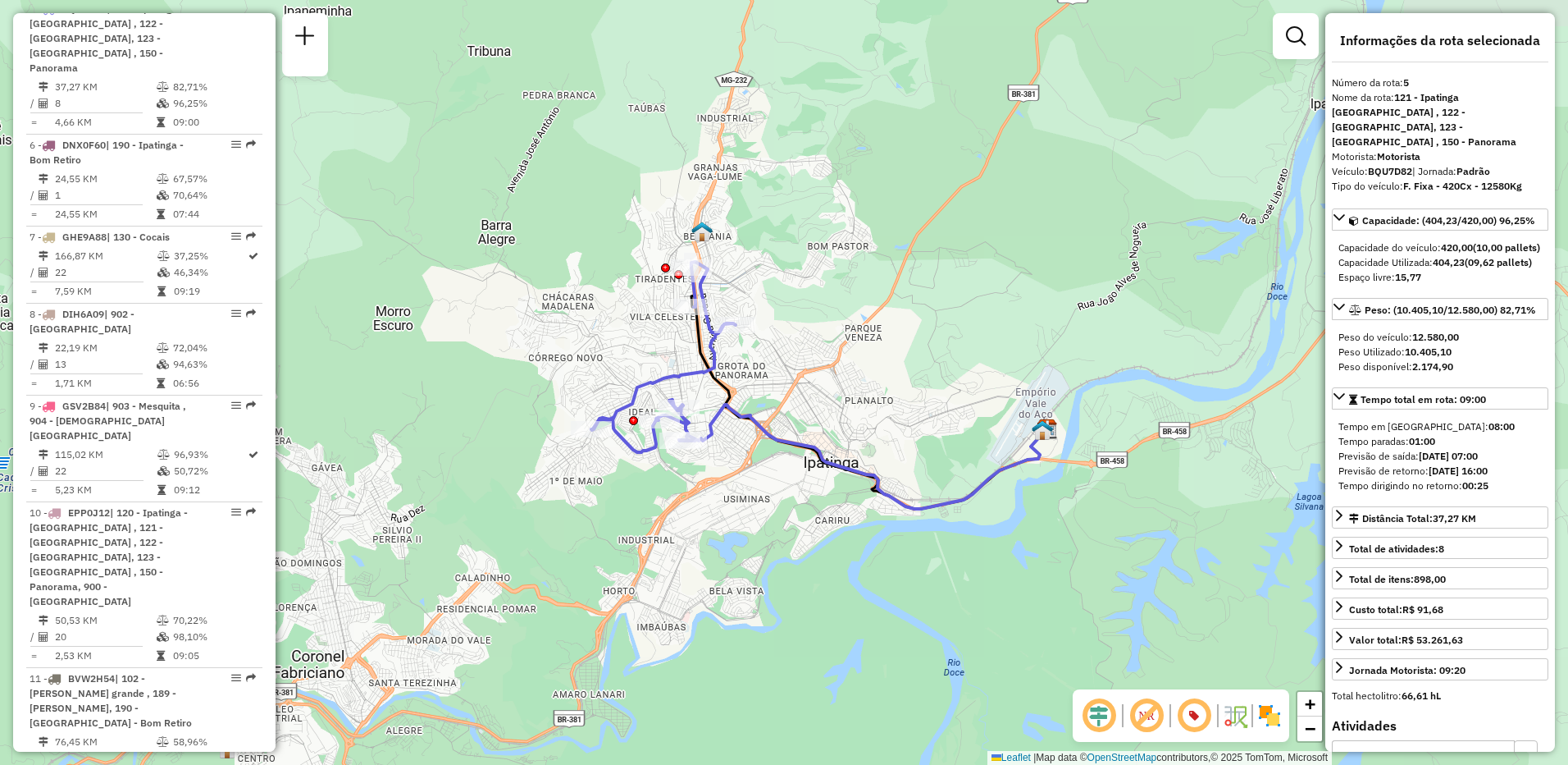
drag, startPoint x: 1221, startPoint y: 533, endPoint x: 954, endPoint y: 328, distance: 336.6
click at [954, 328] on div "Janela de atendimento Grade de atendimento Capacidade Transportadoras Veículos …" at bounding box center [784, 382] width 1568 height 765
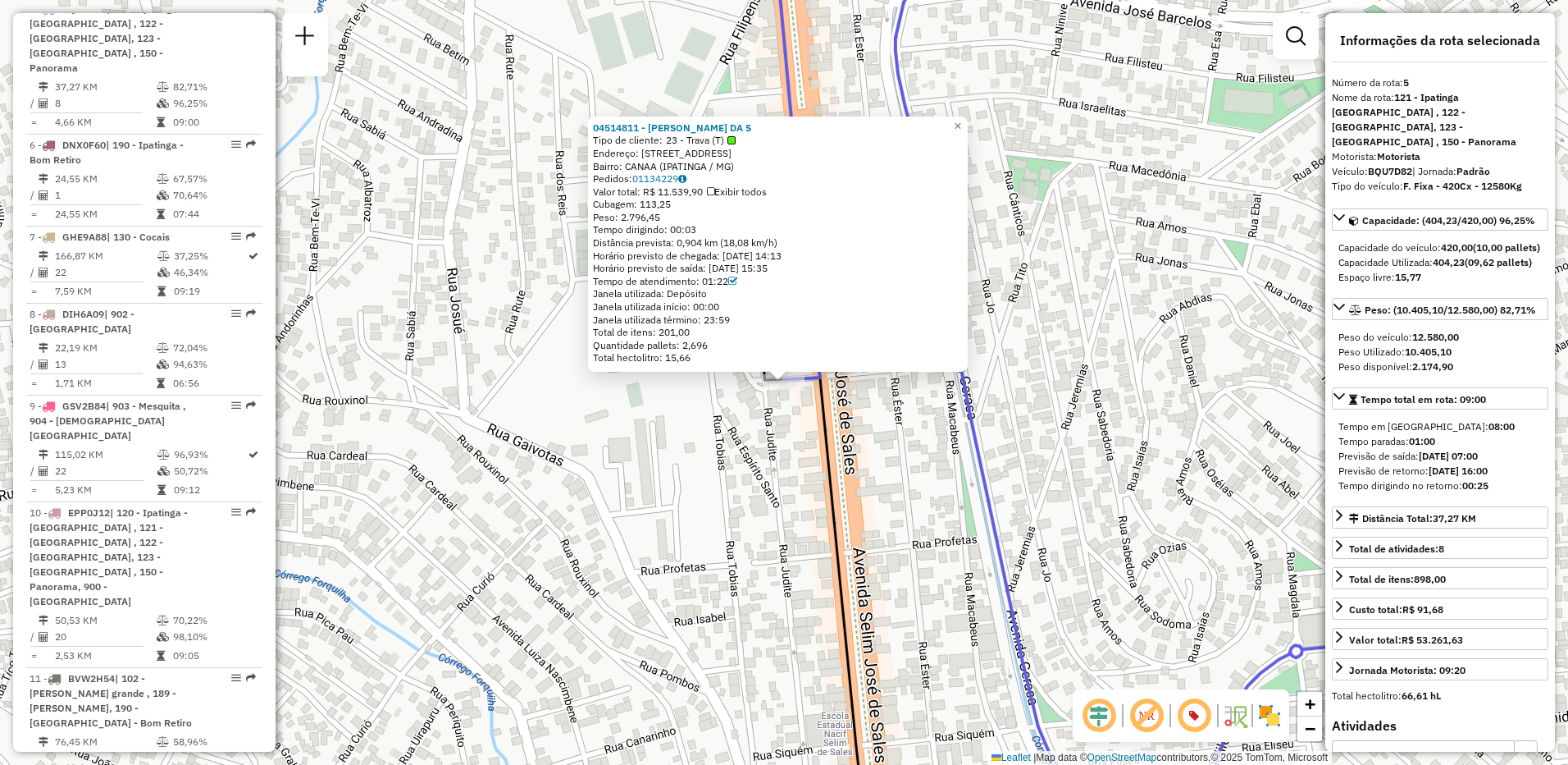
drag, startPoint x: 647, startPoint y: 202, endPoint x: 684, endPoint y: 204, distance: 37.1
click at [684, 204] on div "Cubagem: 113,25" at bounding box center [778, 204] width 370 height 13
click at [961, 123] on span "×" at bounding box center [957, 126] width 7 height 14
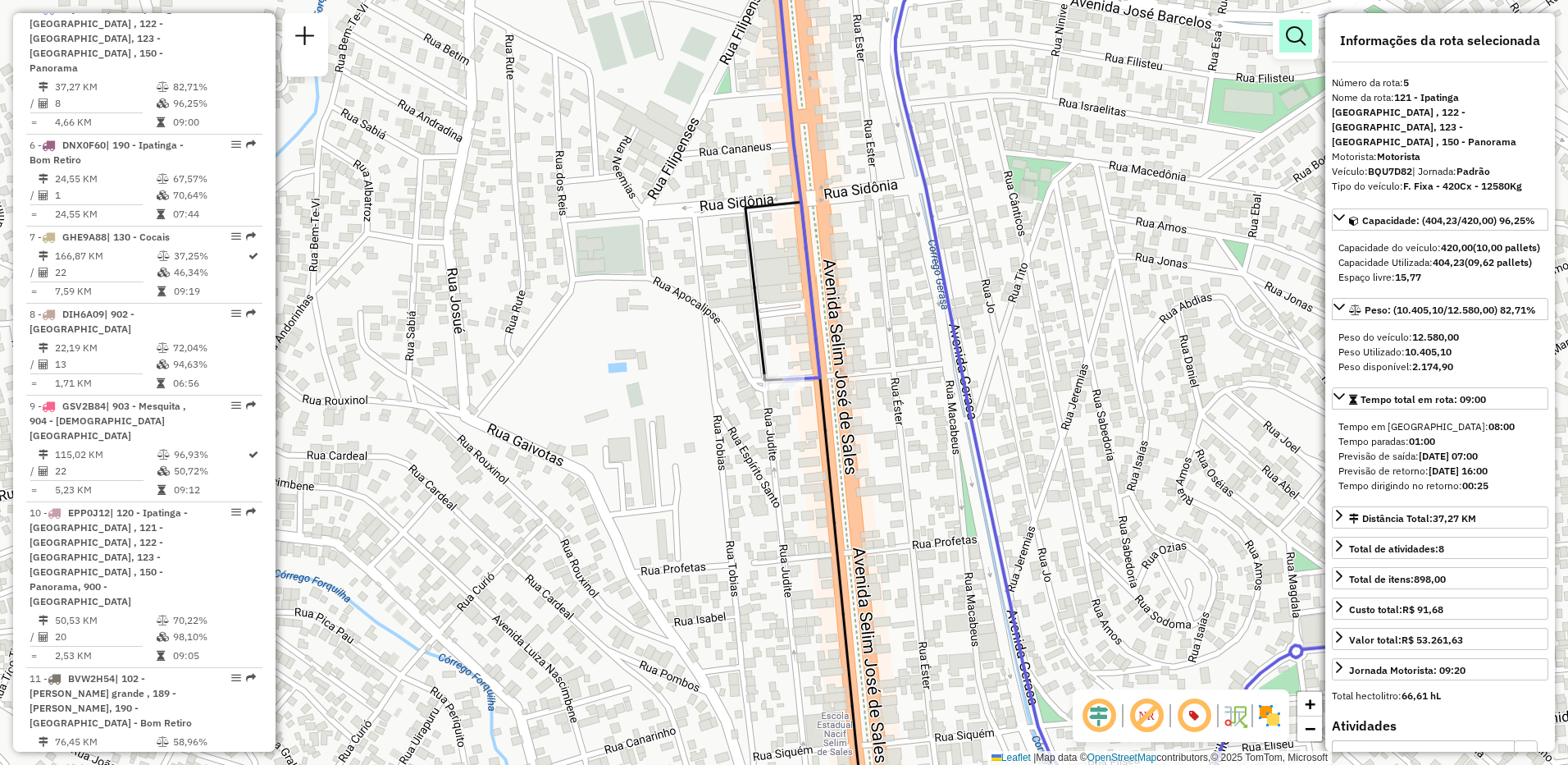
click at [1293, 36] on em at bounding box center [1296, 36] width 20 height 20
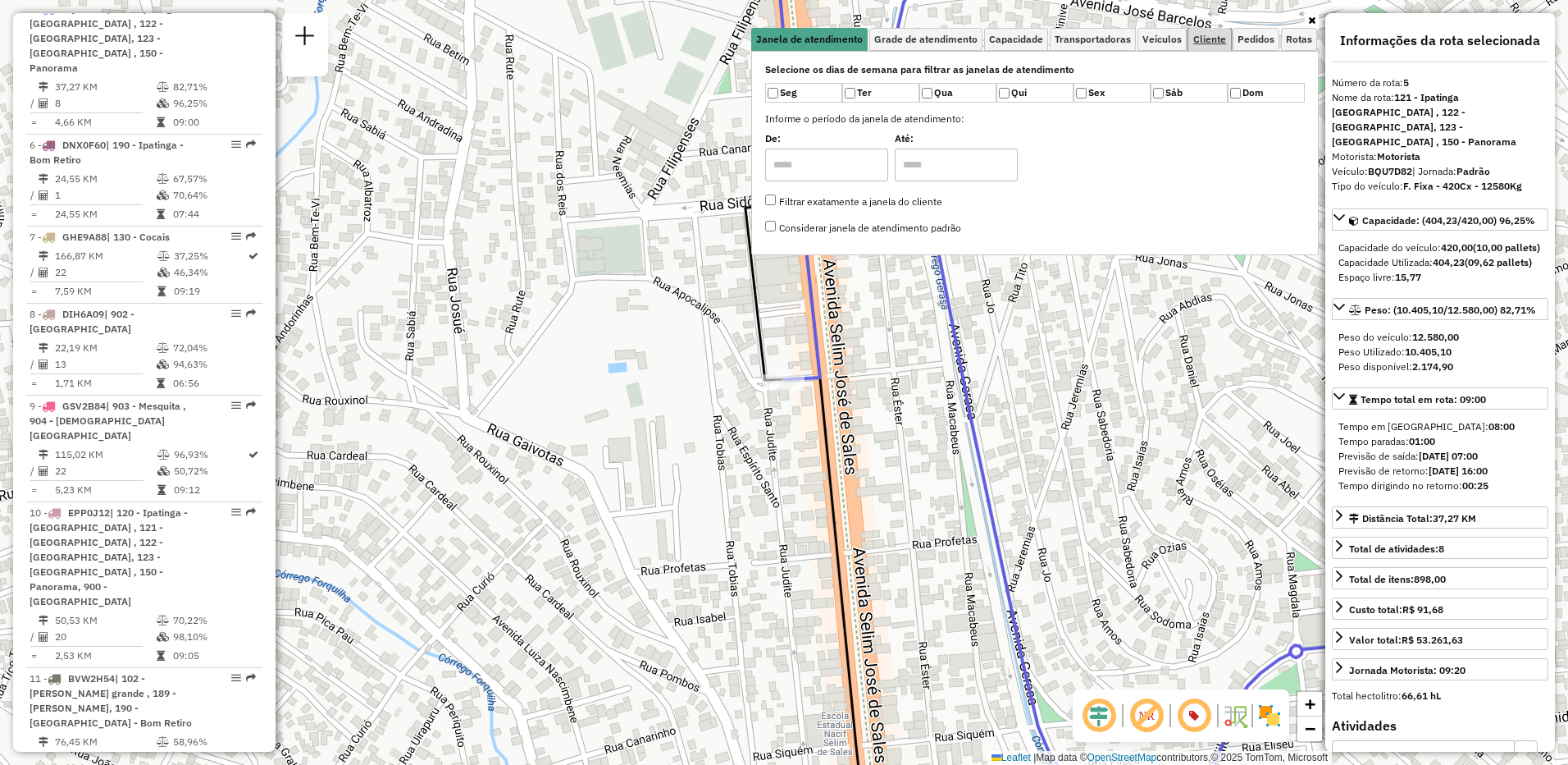
click at [1219, 44] on span "Cliente" at bounding box center [1210, 40] width 33 height 10
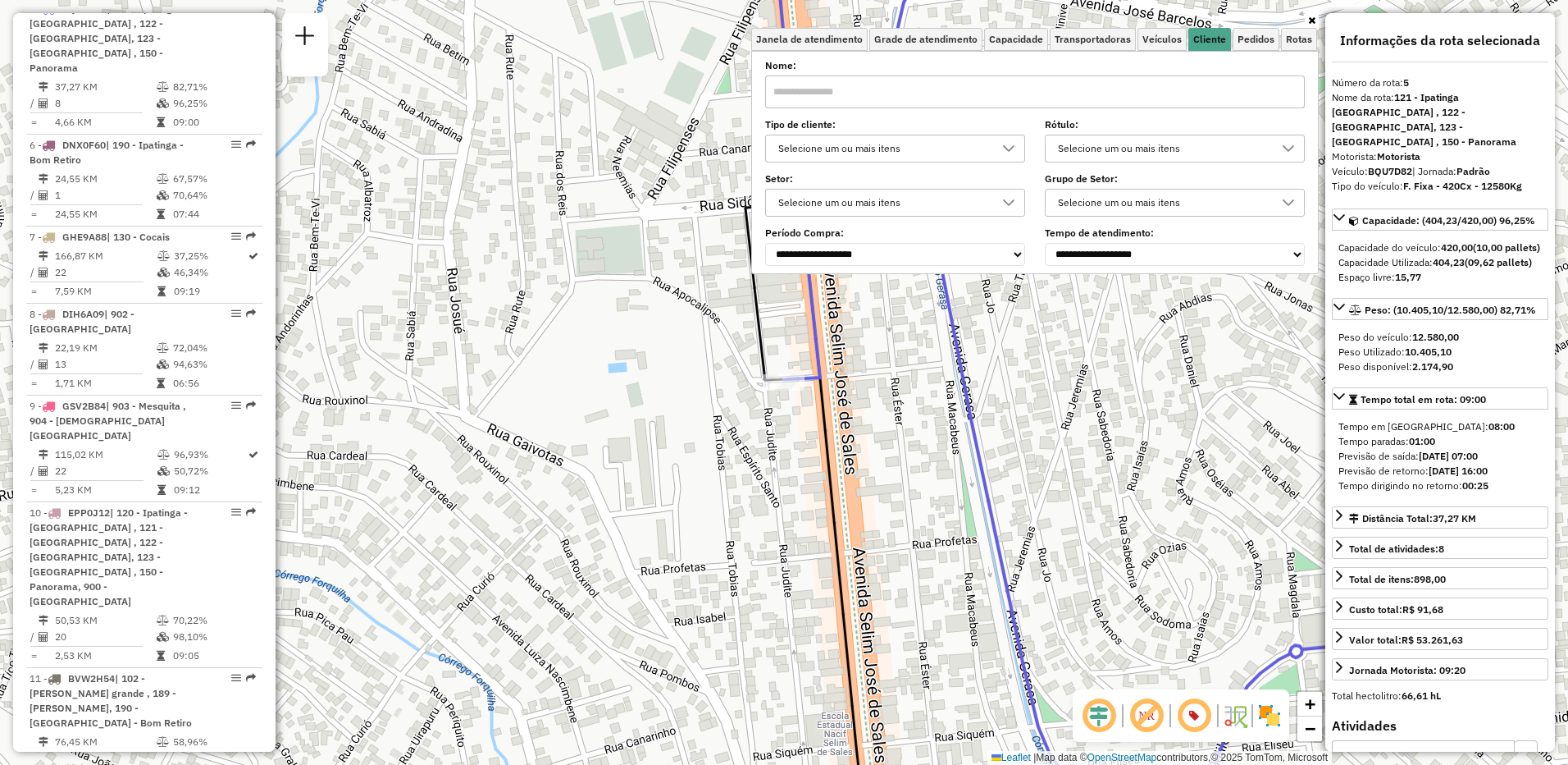
click at [1156, 150] on div "Selecione um ou mais itens" at bounding box center [1162, 149] width 221 height 26
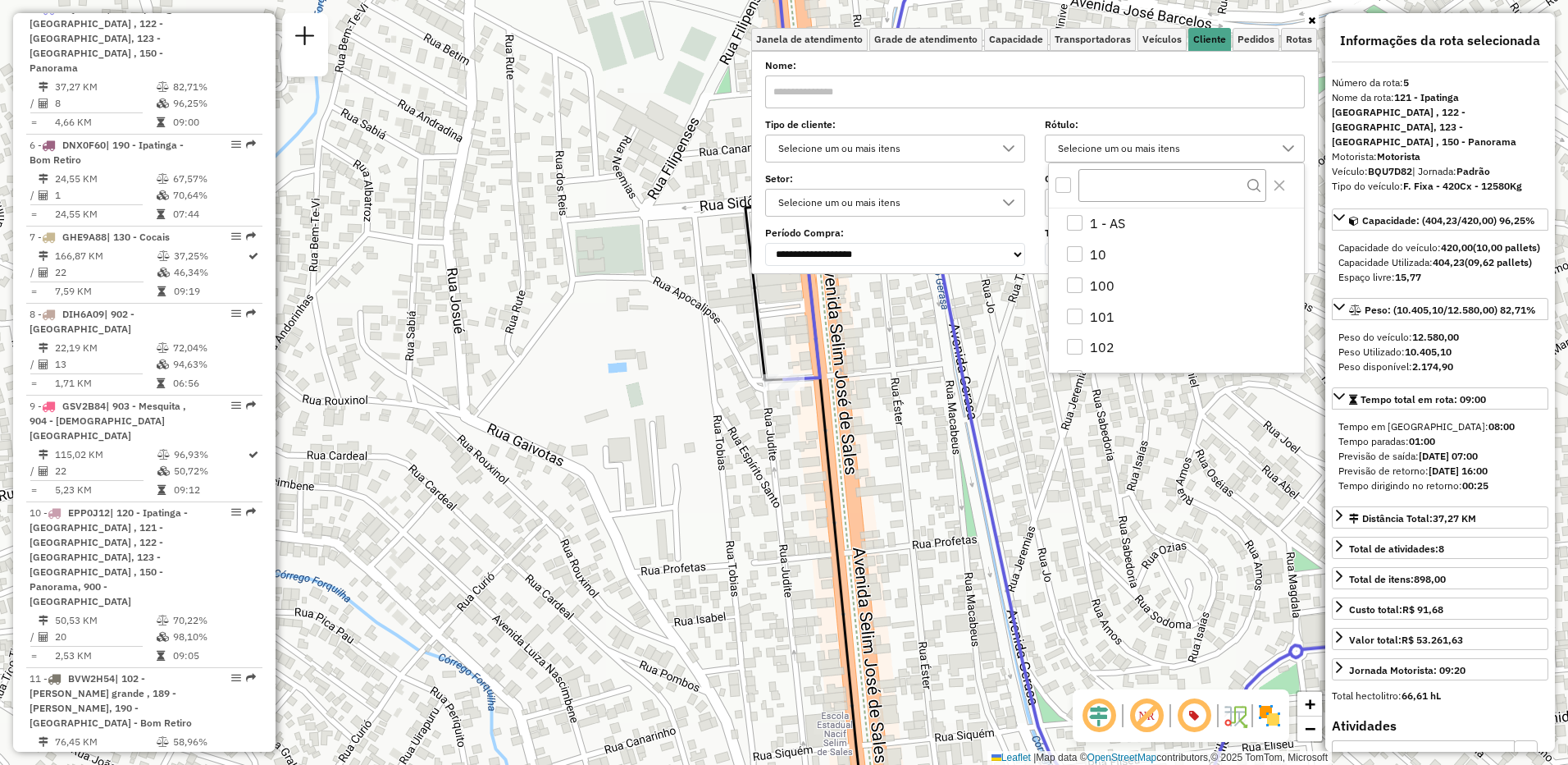
click at [1156, 150] on div "Selecione um ou mais itens" at bounding box center [1162, 149] width 221 height 26
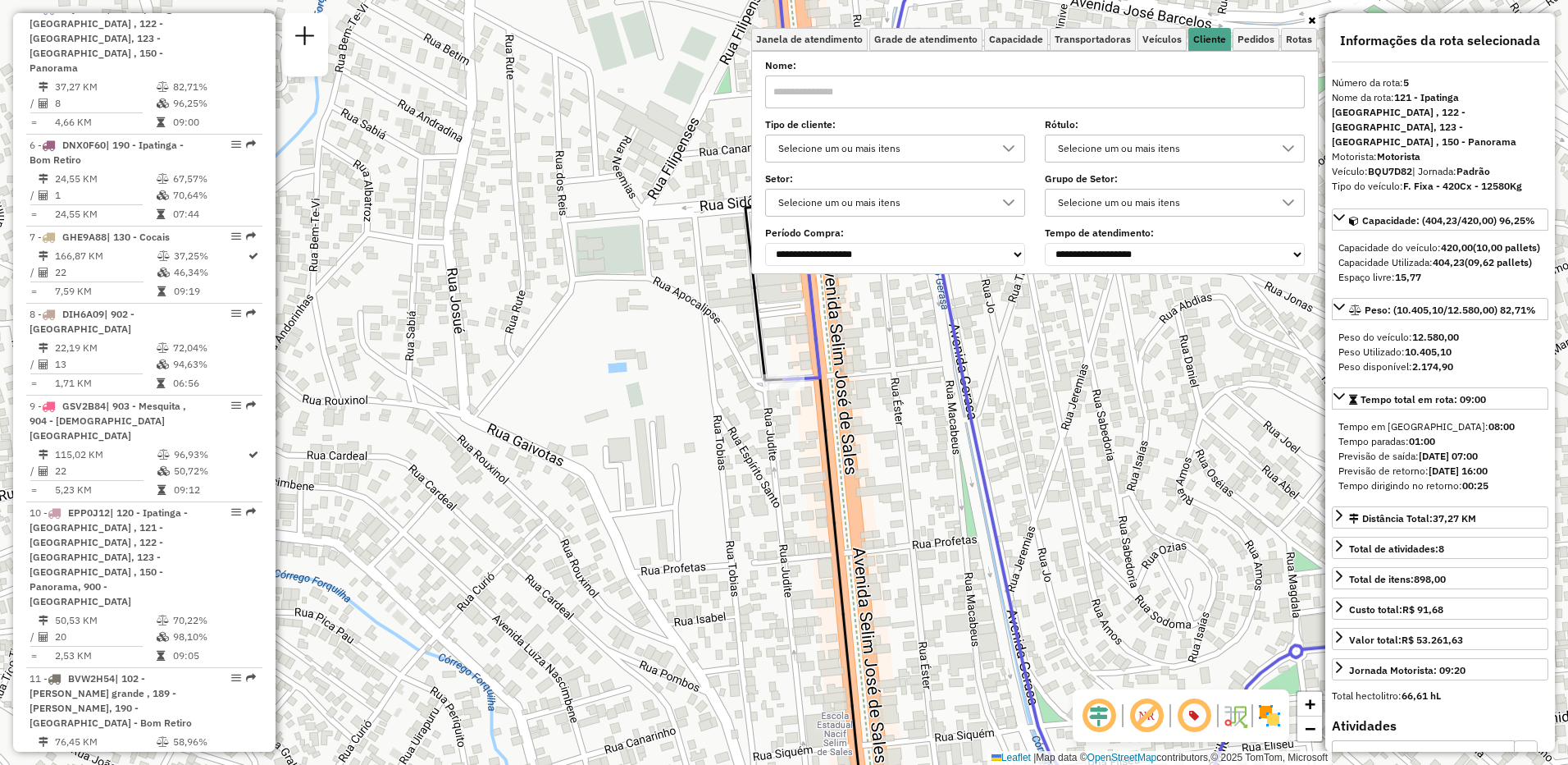
click at [940, 135] on div "Selecione um ou mais itens" at bounding box center [895, 149] width 260 height 28
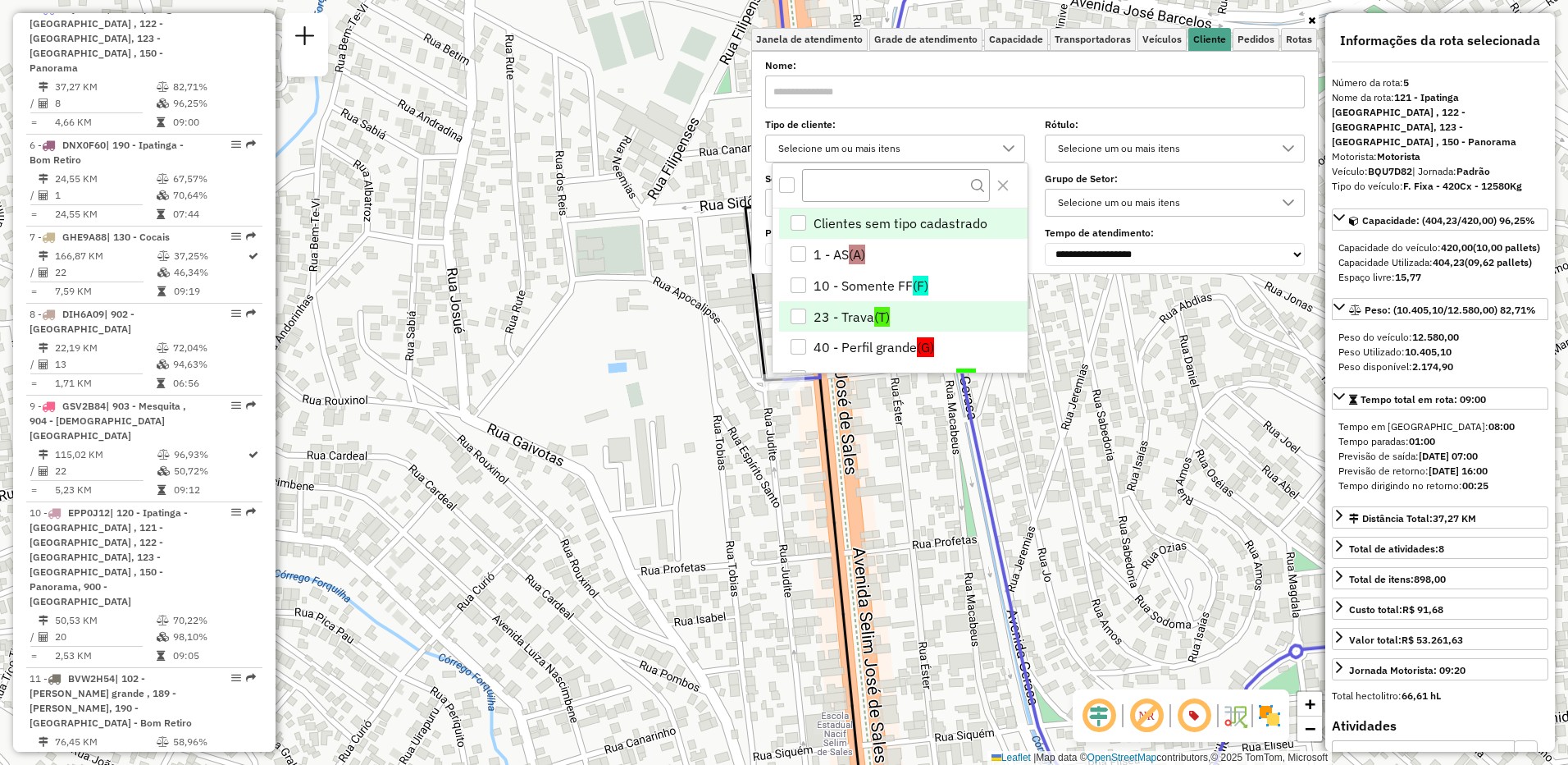
click at [807, 317] on li "23 - Trava (T)" at bounding box center [903, 317] width 249 height 31
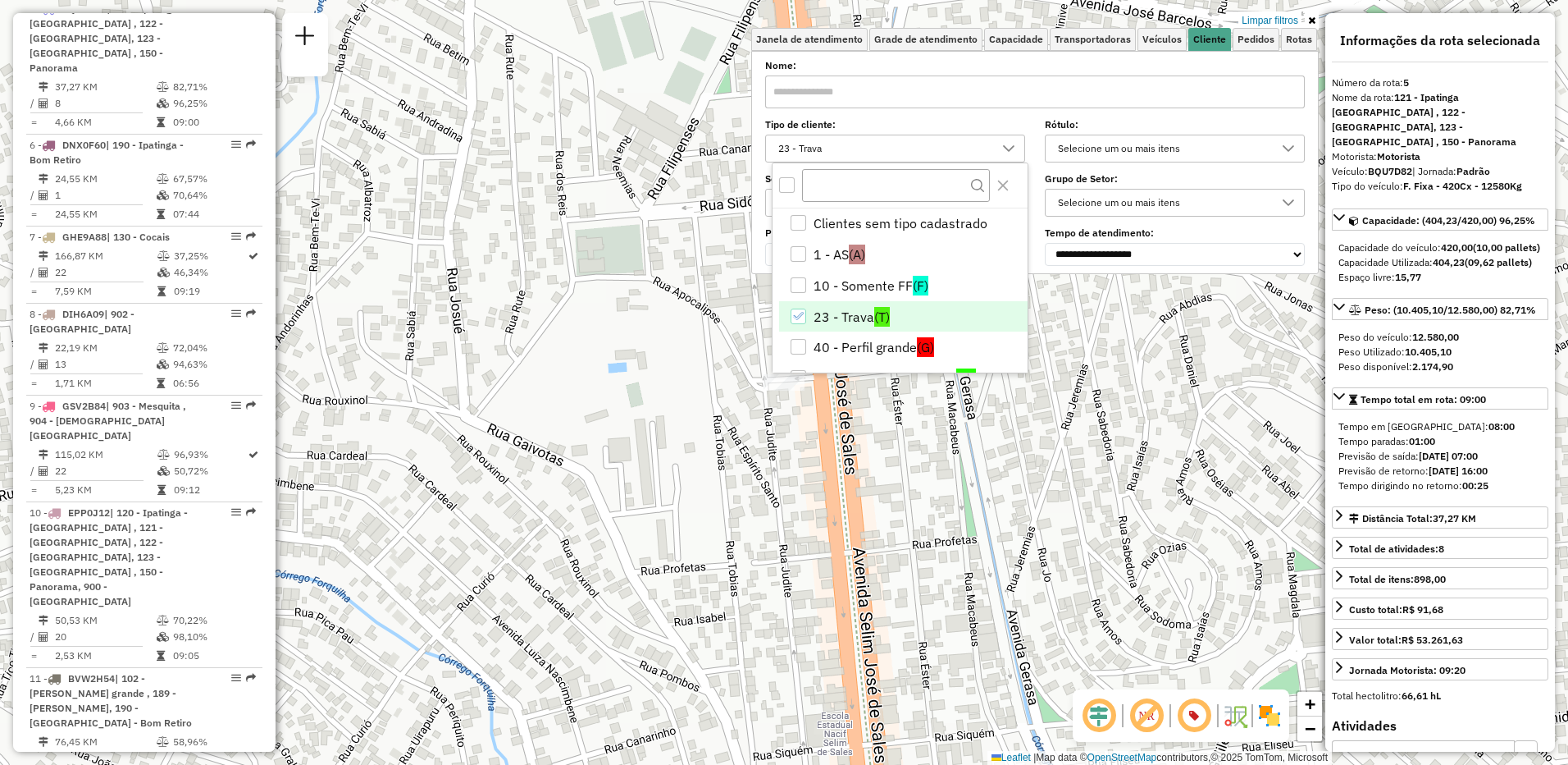
click at [1111, 18] on div "Limpar filtros" at bounding box center [1035, 20] width 568 height 15
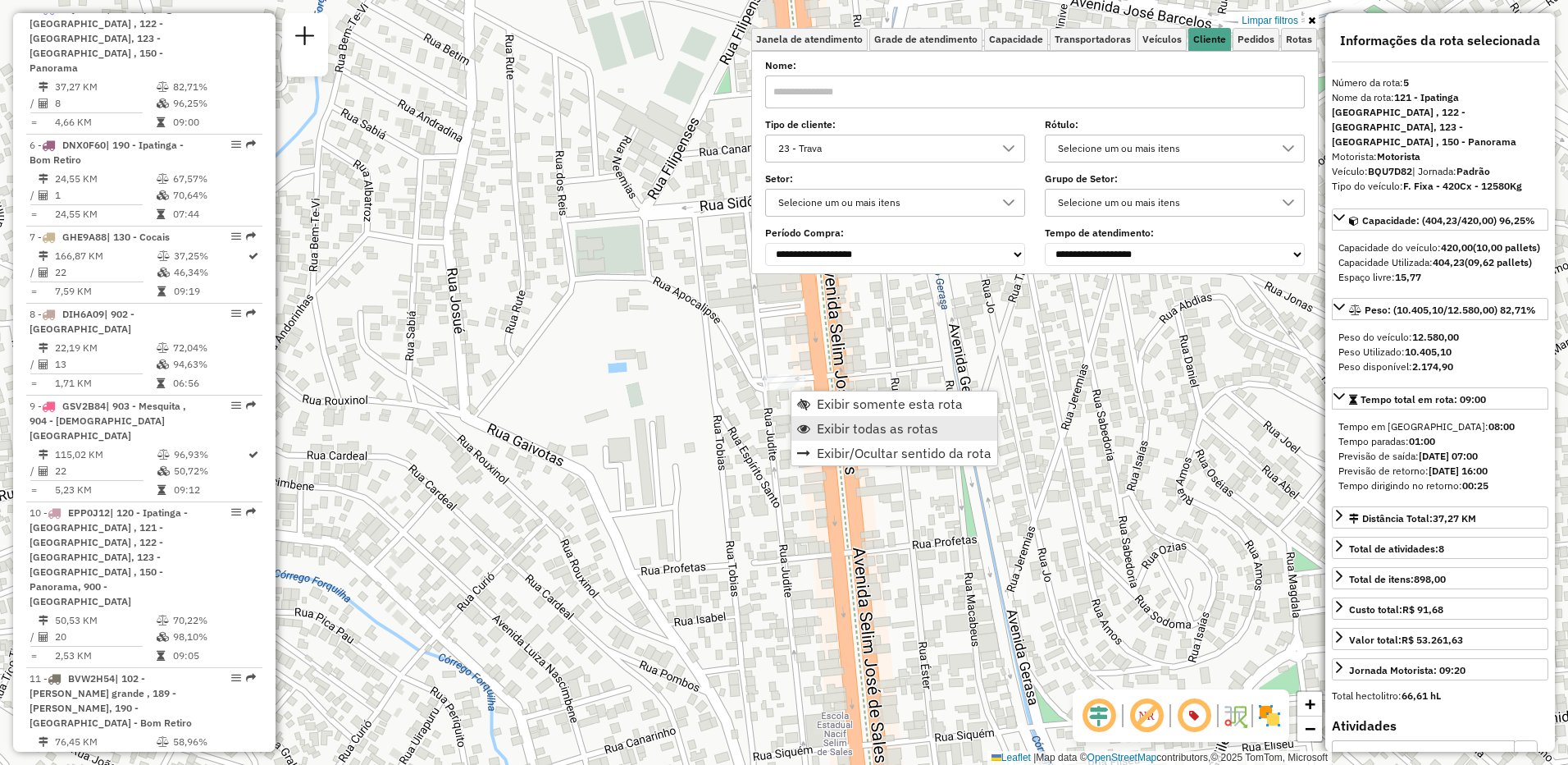
click at [841, 426] on span "Exibir todas as rotas" at bounding box center [877, 427] width 122 height 13
click at [1313, 21] on icon at bounding box center [1311, 21] width 7 height 10
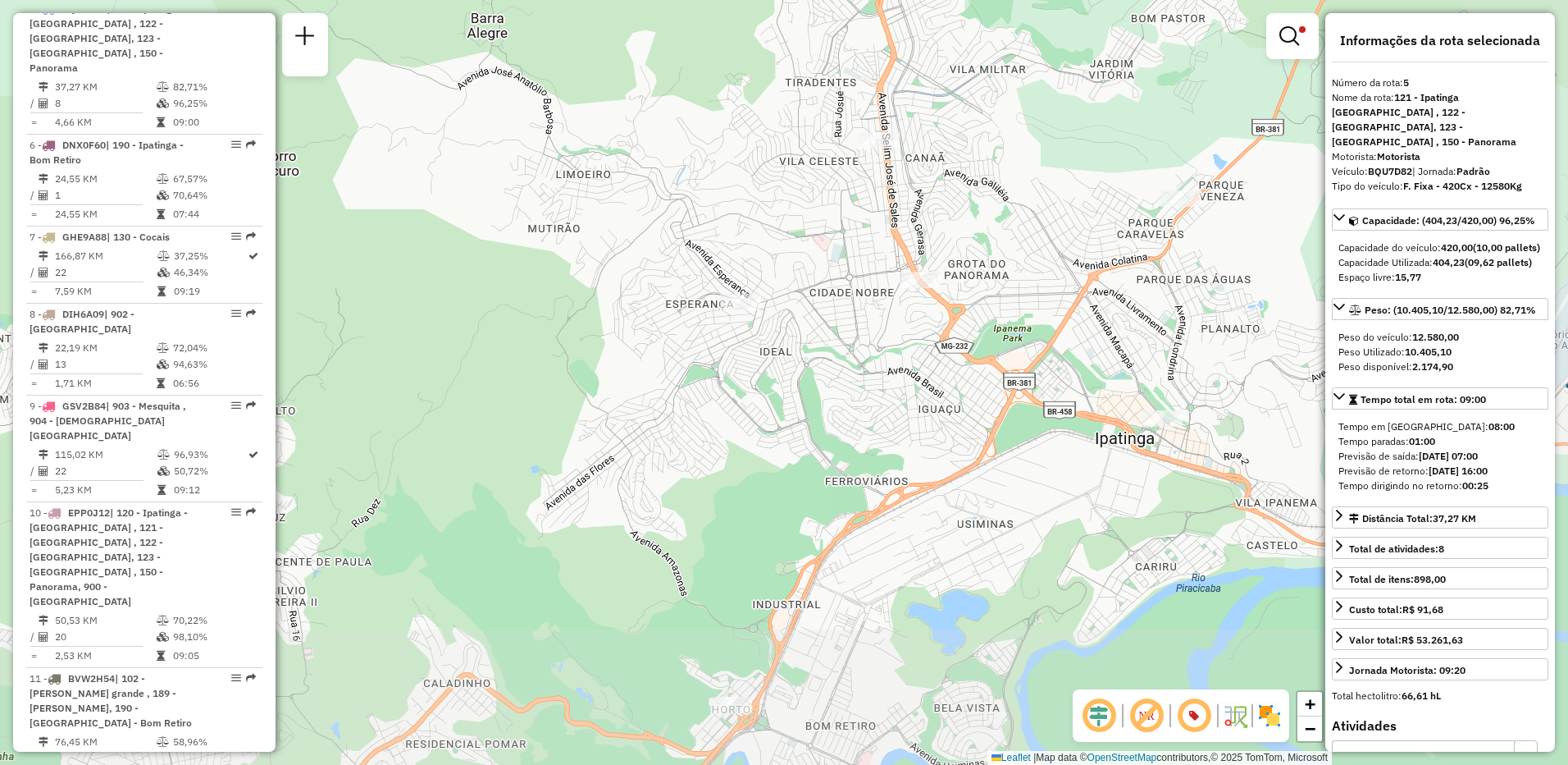
drag, startPoint x: 1118, startPoint y: 337, endPoint x: 954, endPoint y: 128, distance: 265.7
click at [954, 128] on div "Limpar filtros Janela de atendimento Grade de atendimento Capacidade Transporta…" at bounding box center [784, 382] width 1568 height 765
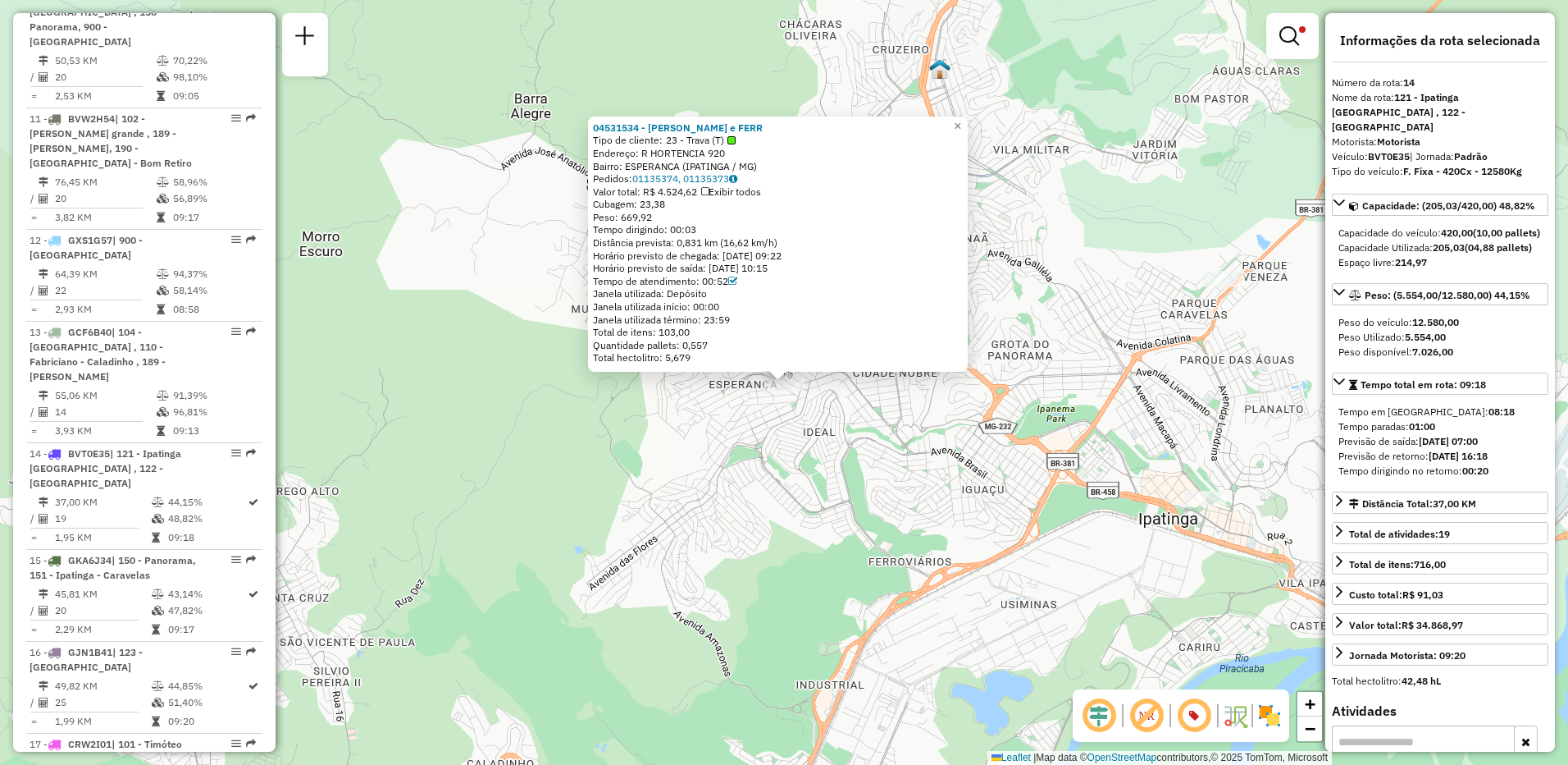
scroll to position [1986, 0]
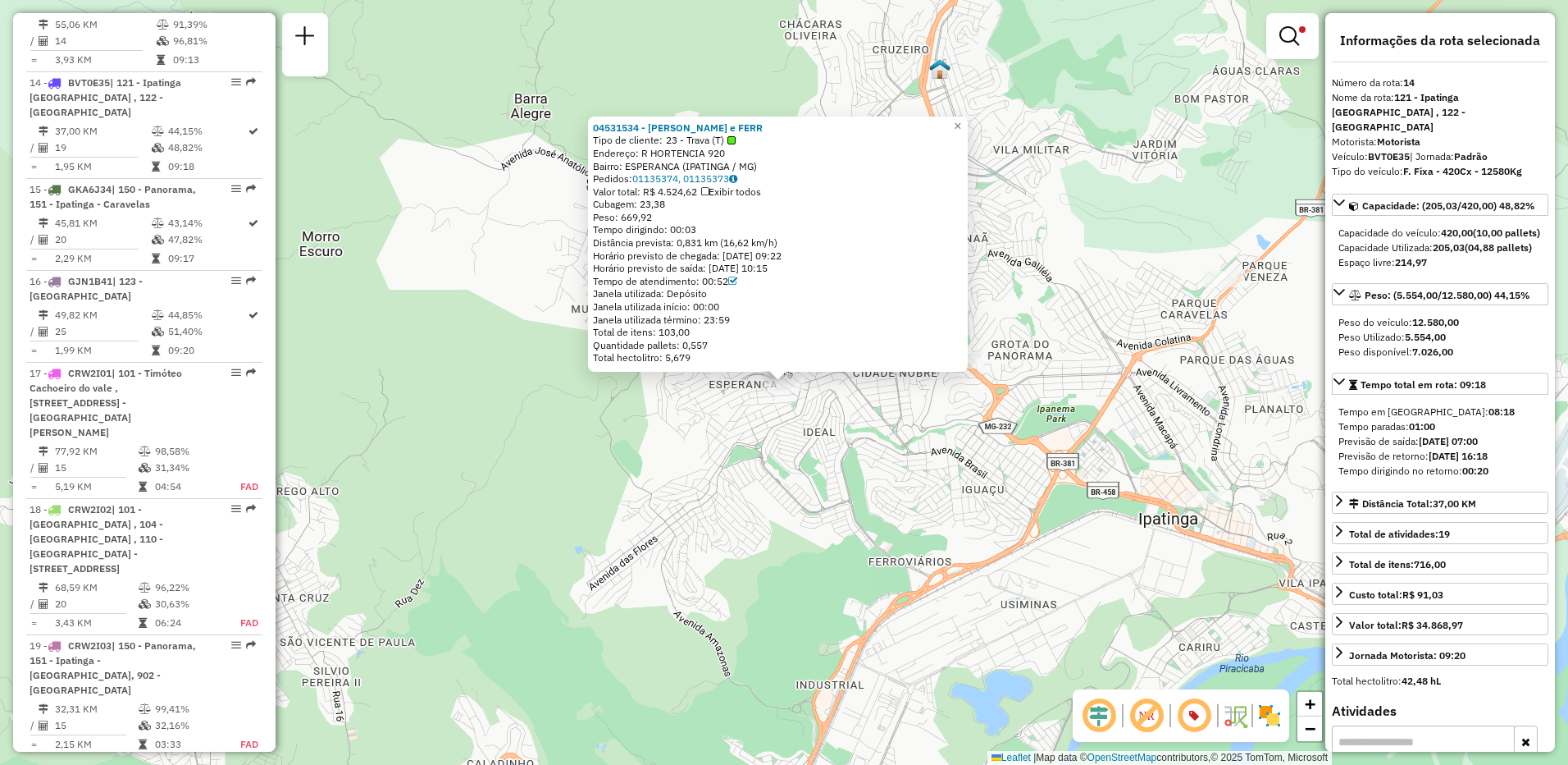
click at [883, 412] on div "04531534 - [PERSON_NAME] e FERR Tipo de cliente: 23 - Trava (T) Endereço: R HOR…" at bounding box center [784, 382] width 1568 height 765
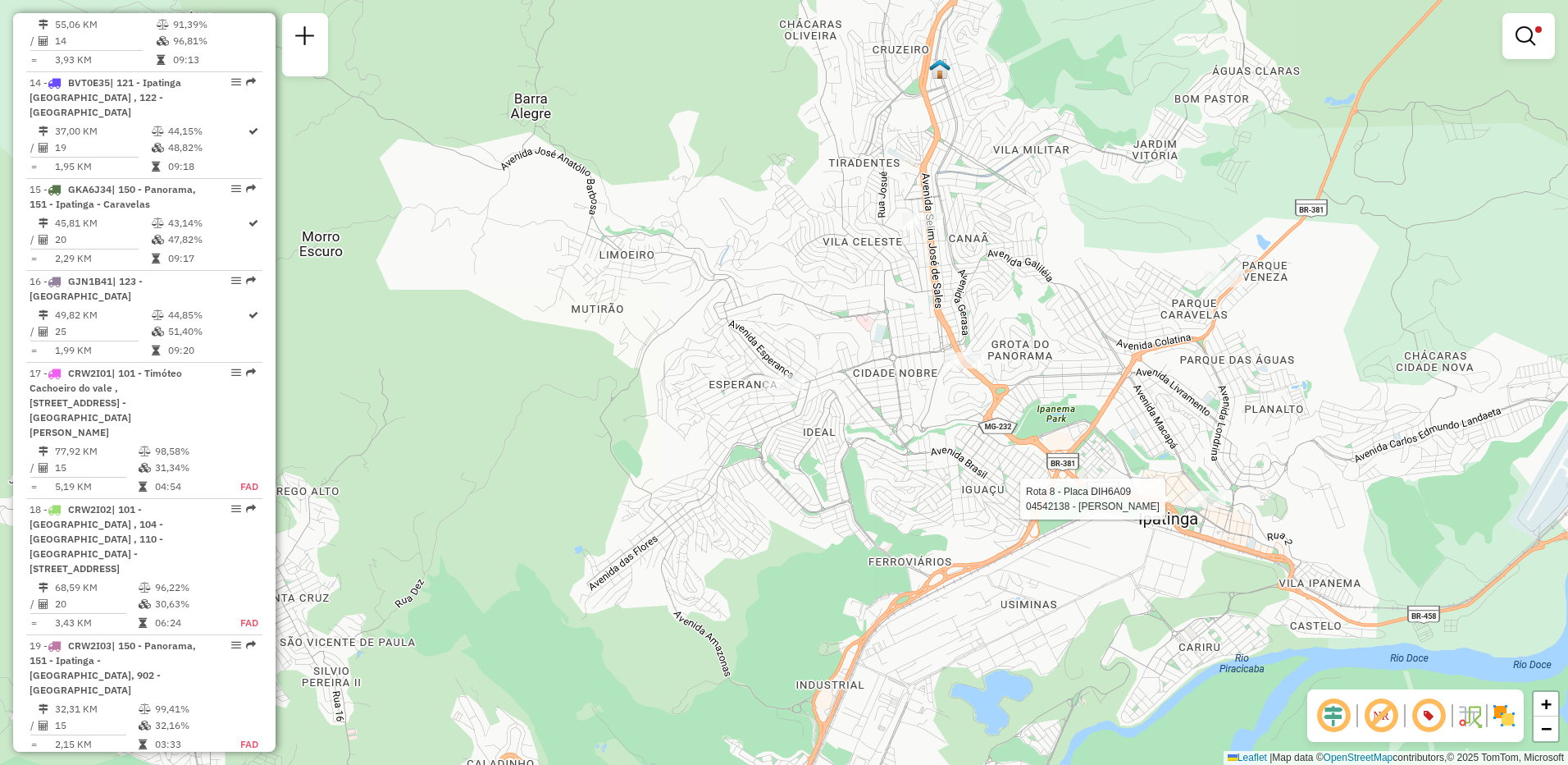
select select "**********"
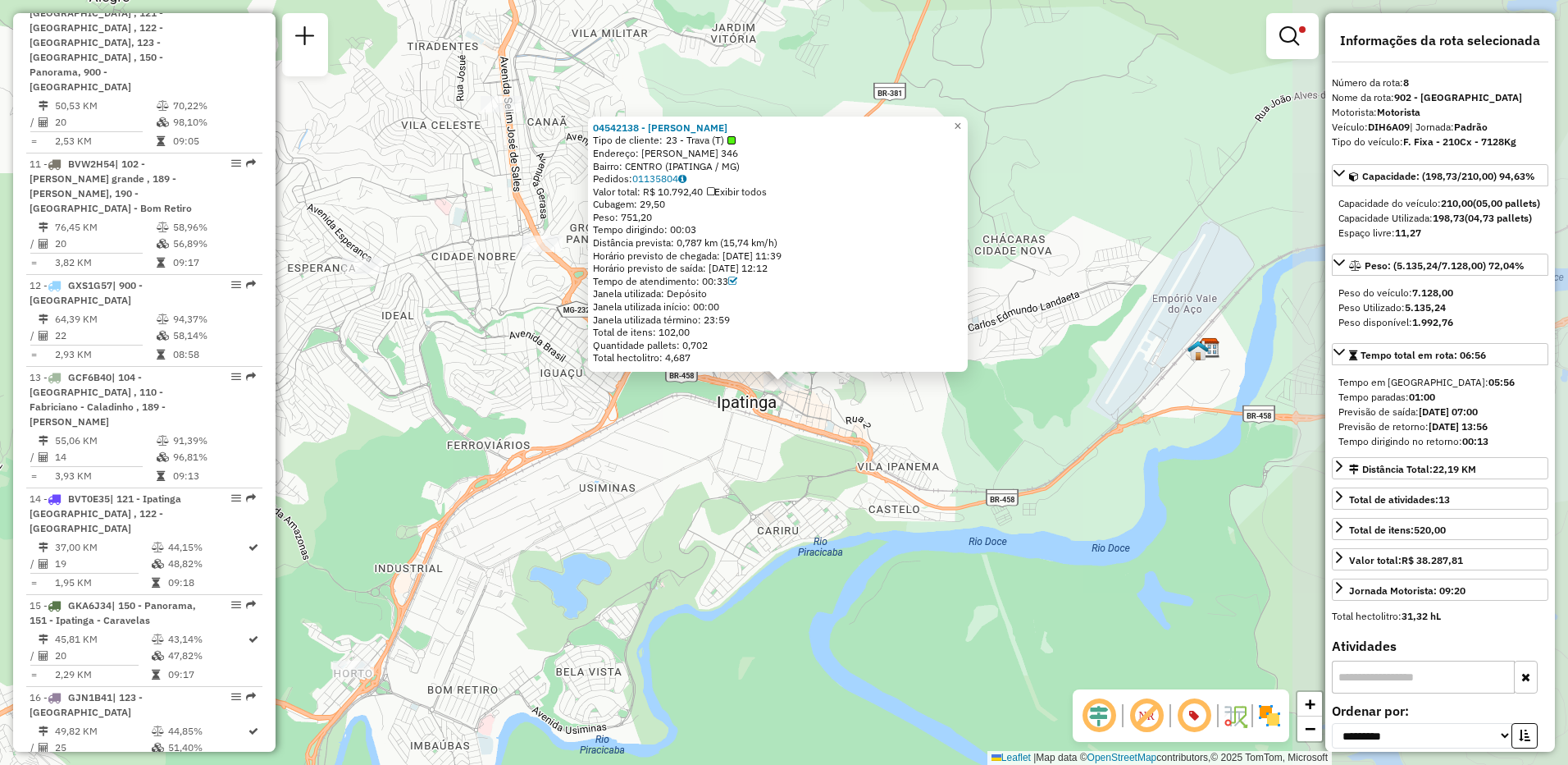
scroll to position [1346, 0]
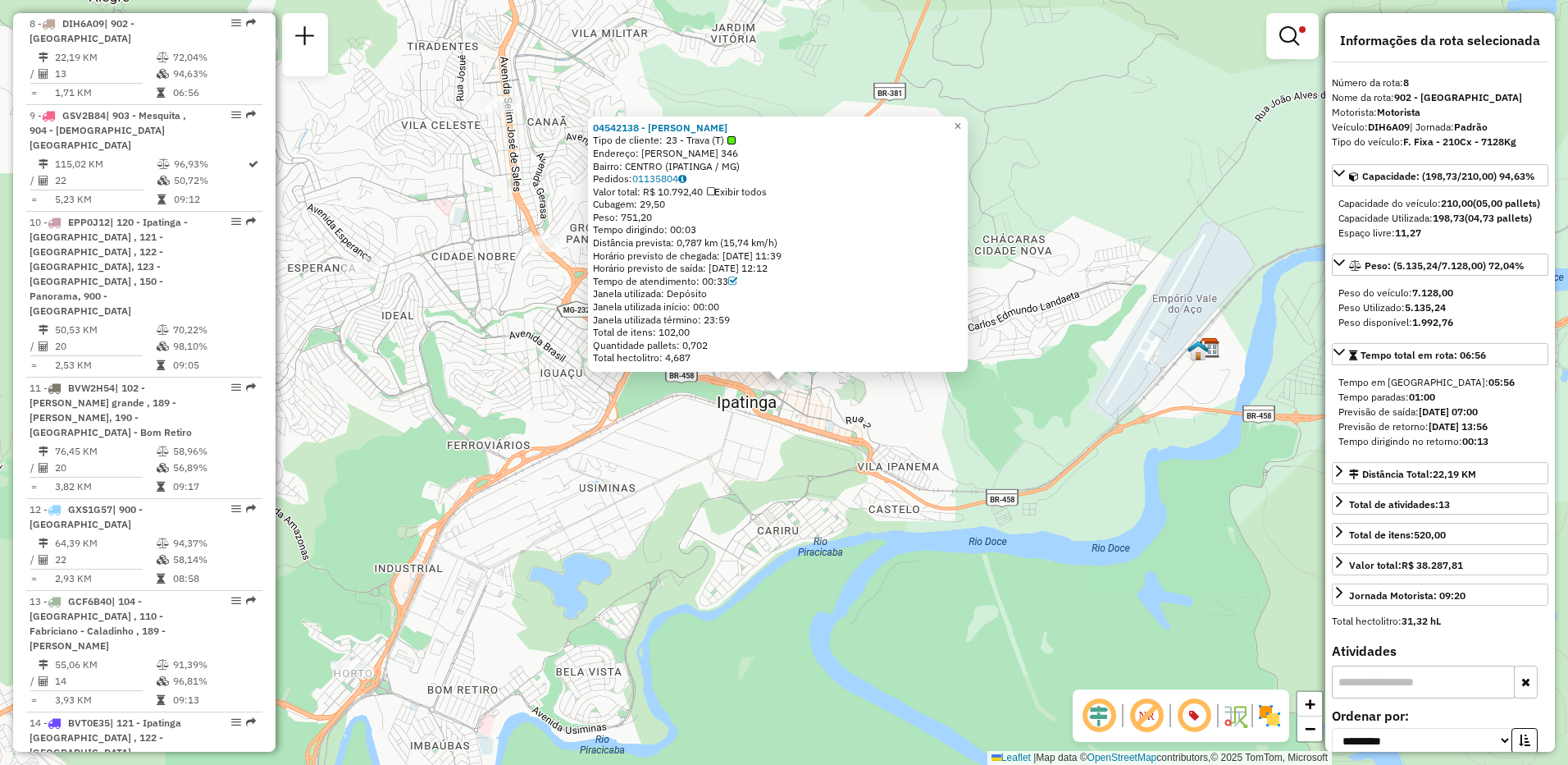
drag, startPoint x: 647, startPoint y: 202, endPoint x: 679, endPoint y: 205, distance: 32.1
click at [679, 205] on div "Cubagem: 29,50" at bounding box center [778, 204] width 370 height 13
click at [1059, 431] on div "04542138 - [PERSON_NAME] Tipo de cliente: 23 - Trava (T) Endereço: [PERSON_NAME…" at bounding box center [784, 382] width 1568 height 765
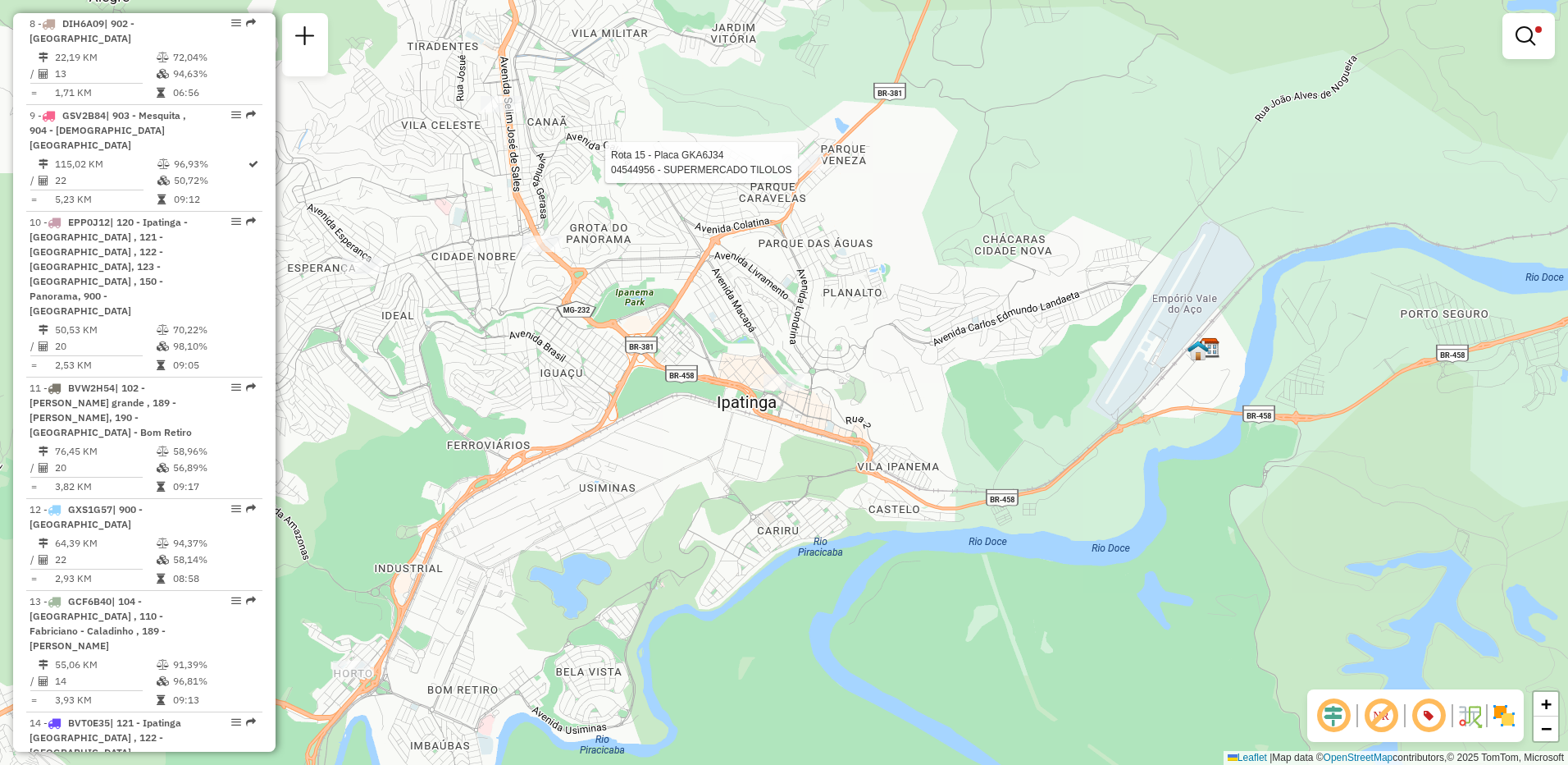
select select "**********"
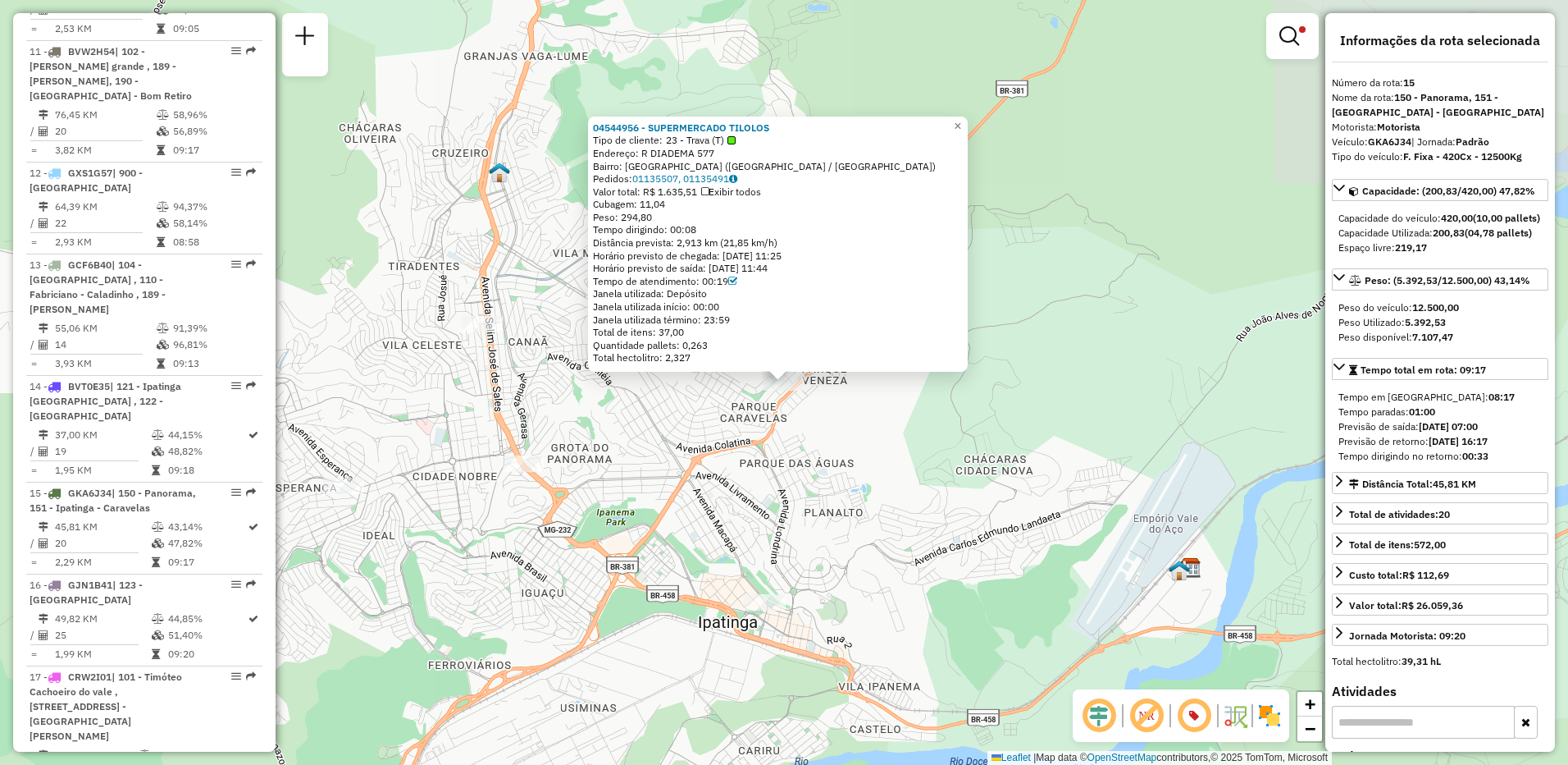
scroll to position [2092, 0]
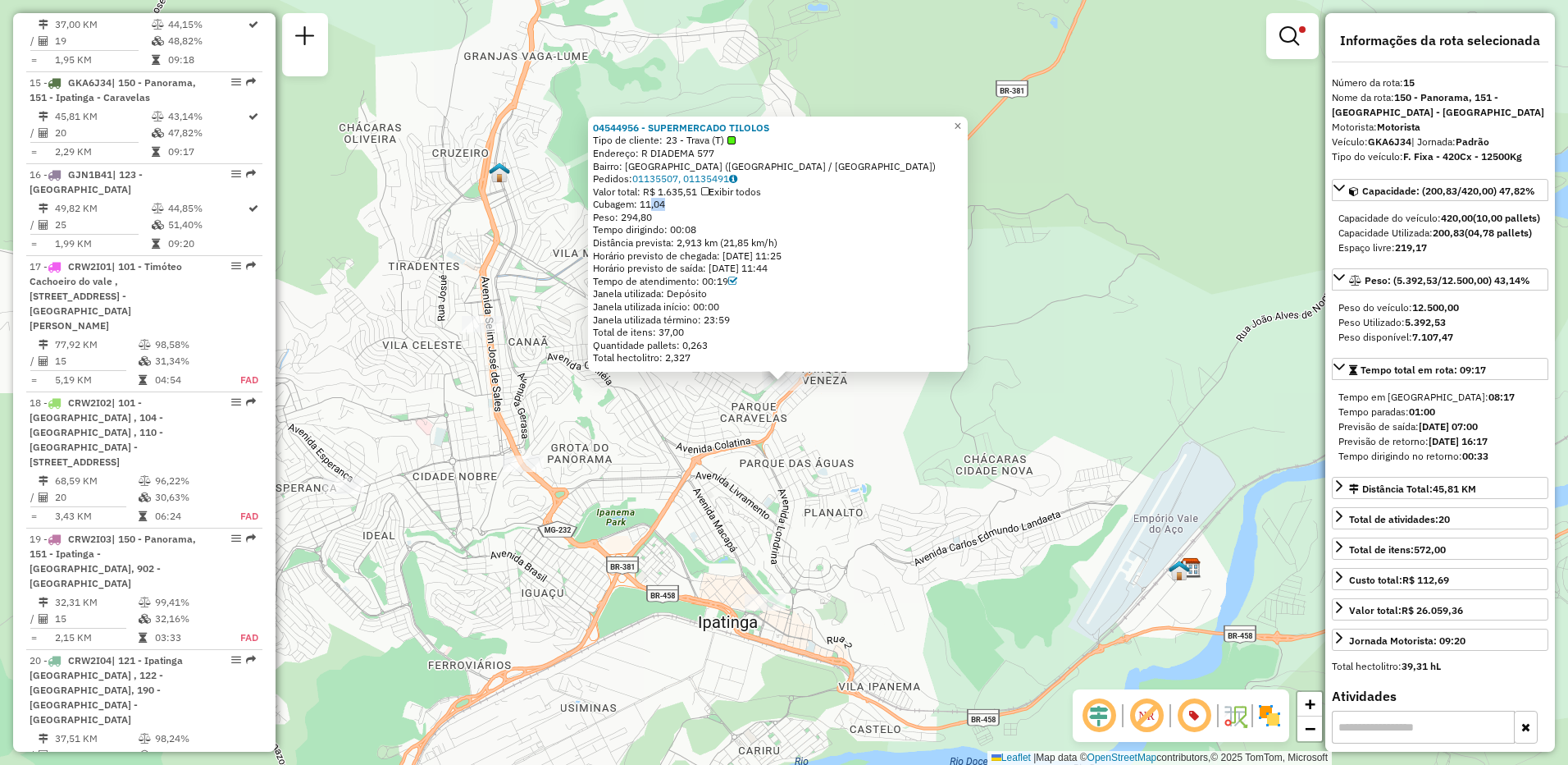
drag, startPoint x: 649, startPoint y: 205, endPoint x: 664, endPoint y: 202, distance: 15.3
click at [664, 202] on span "Cubagem: 11,04" at bounding box center [629, 204] width 72 height 12
click at [859, 499] on div "Rota 15 - Placa GKA6J34 04544956 - SUPERMERCADO TILOLOS 04544956 - SUPERMERCADO…" at bounding box center [784, 382] width 1568 height 765
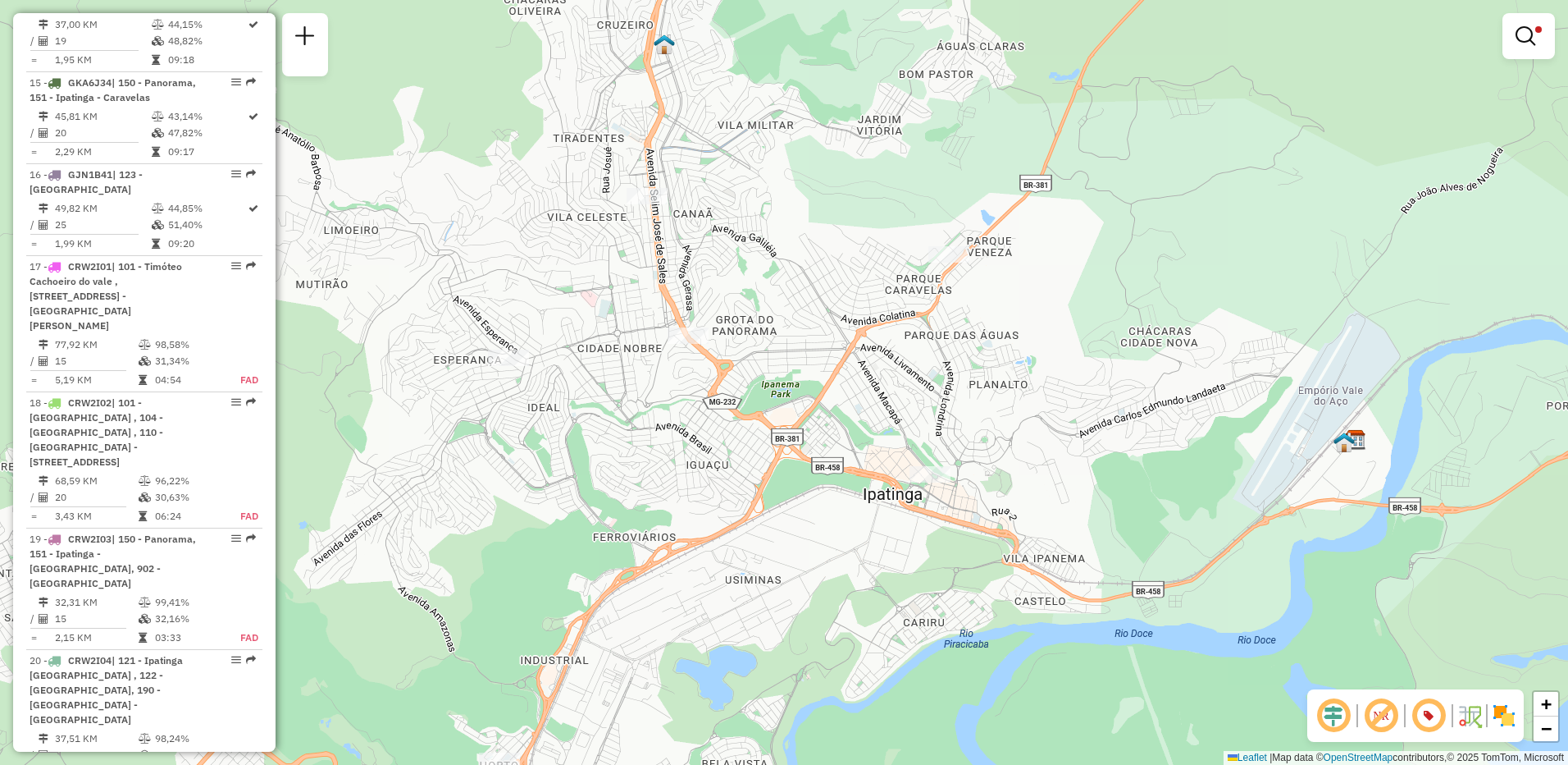
drag, startPoint x: 453, startPoint y: 438, endPoint x: 612, endPoint y: 312, distance: 202.9
click at [612, 312] on div "Limpar filtros Janela de atendimento Grade de atendimento Capacidade Transporta…" at bounding box center [784, 382] width 1568 height 765
select select "**********"
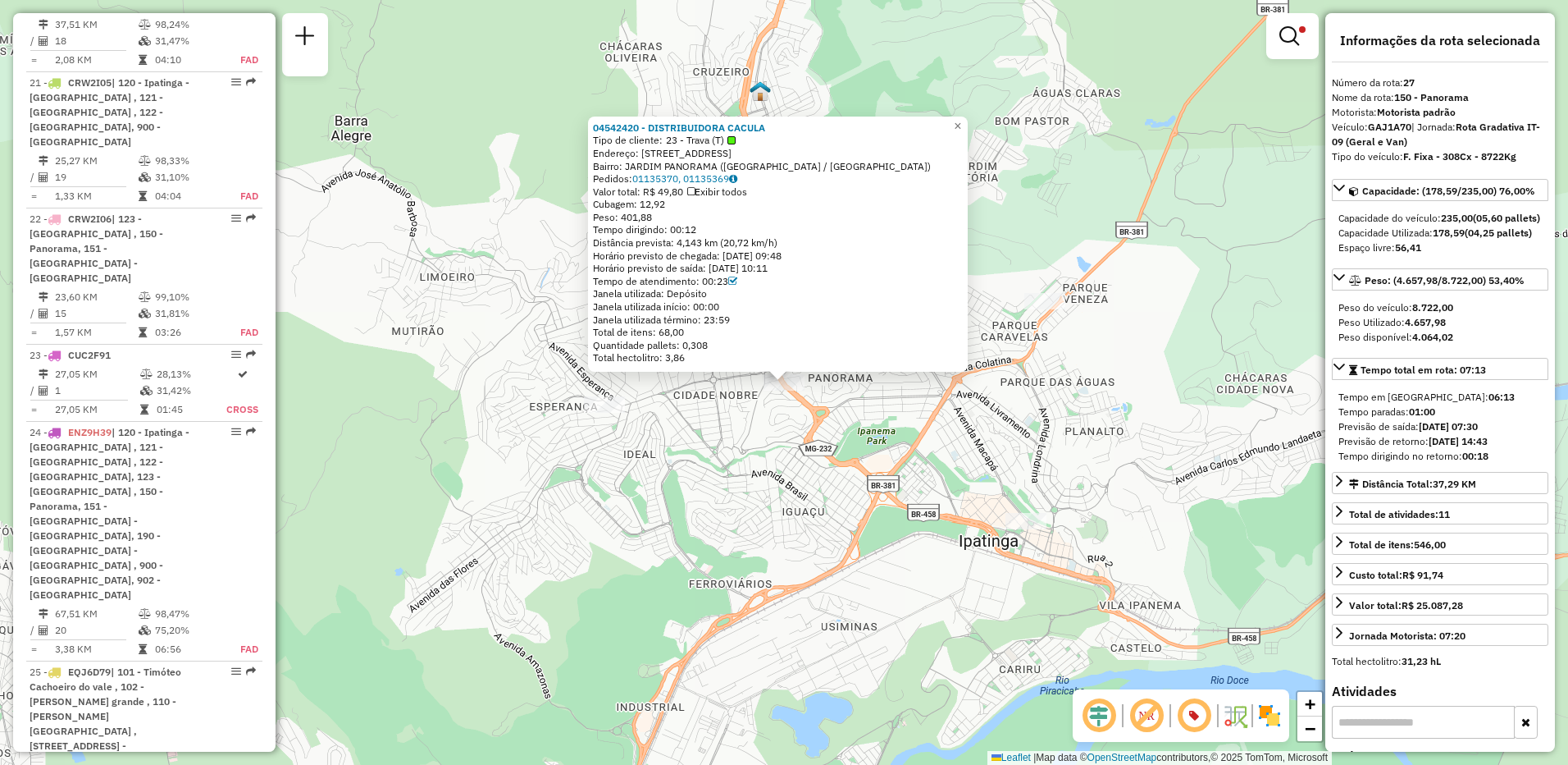
scroll to position [3146, 0]
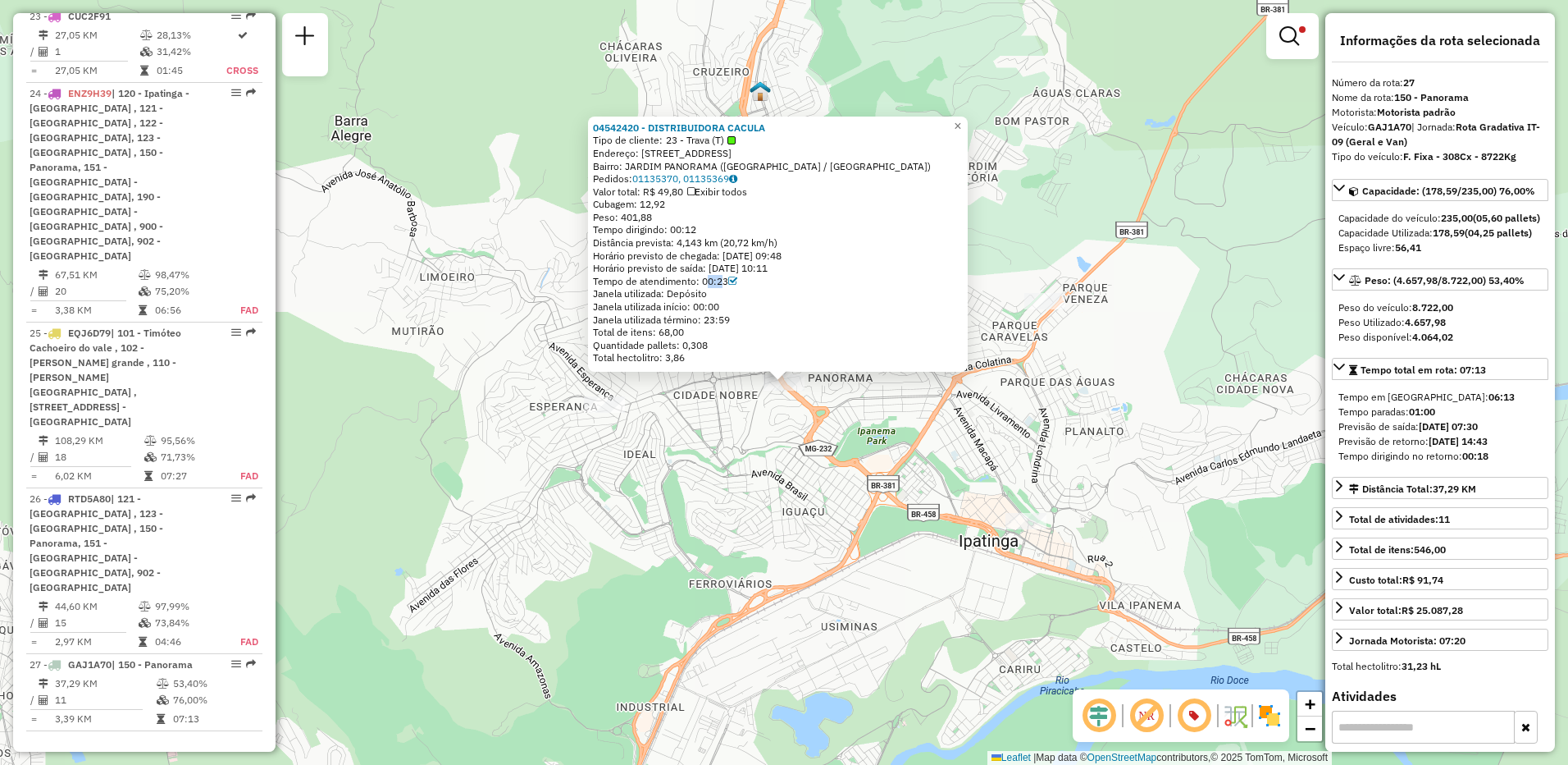
drag, startPoint x: 708, startPoint y: 283, endPoint x: 723, endPoint y: 283, distance: 15.0
click at [723, 283] on div "Tempo de atendimento: 00:23" at bounding box center [778, 281] width 370 height 13
drag, startPoint x: 723, startPoint y: 283, endPoint x: 659, endPoint y: 204, distance: 101.7
click at [659, 204] on span "Cubagem: 12,92" at bounding box center [629, 204] width 72 height 12
drag, startPoint x: 659, startPoint y: 204, endPoint x: 697, endPoint y: 460, distance: 258.8
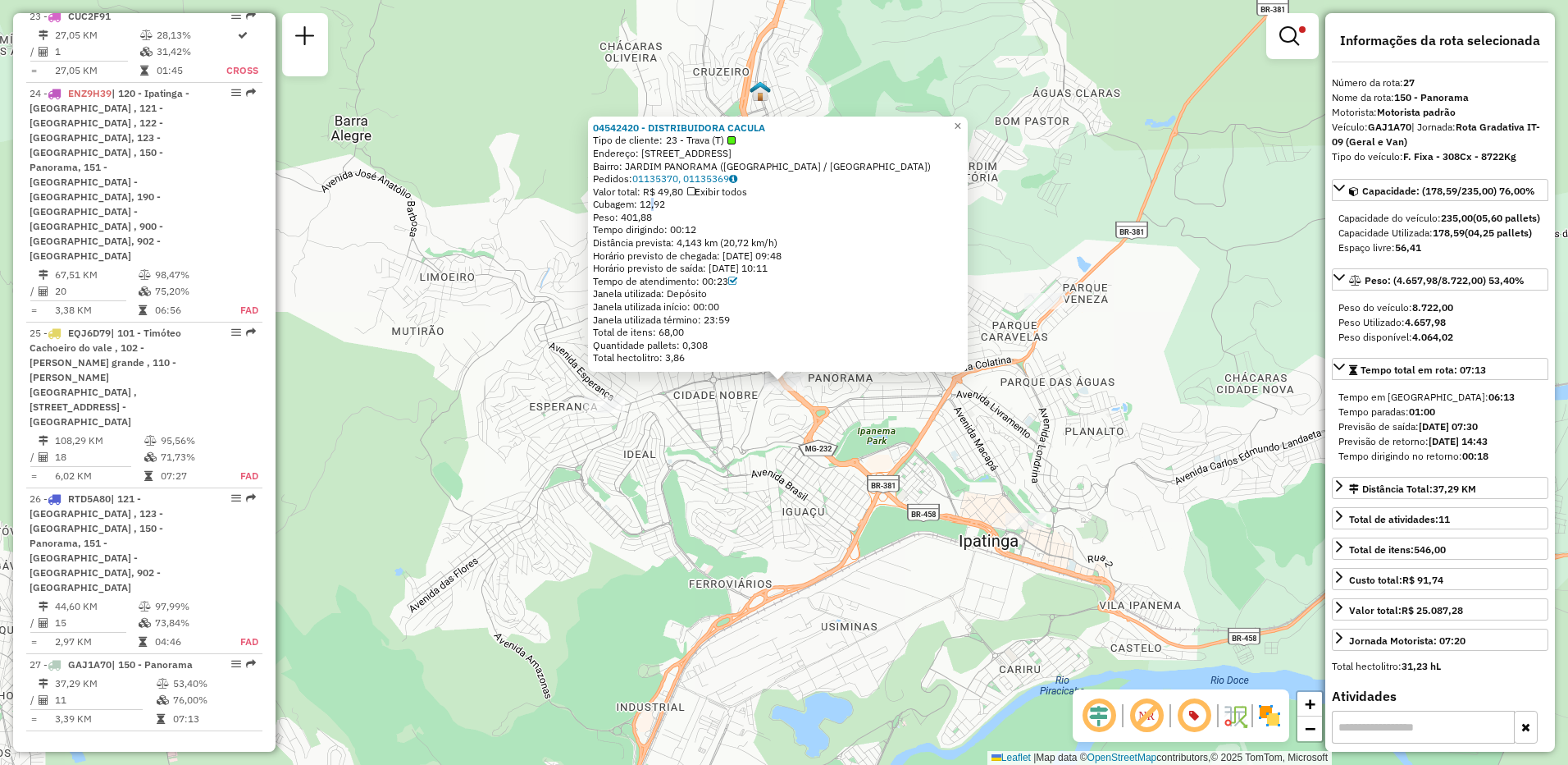
click at [697, 460] on div "04542420 - DISTRIBUIDORA CACULA Tipo de cliente: 23 - Trava (T) Endereço: [STRE…" at bounding box center [784, 382] width 1568 height 765
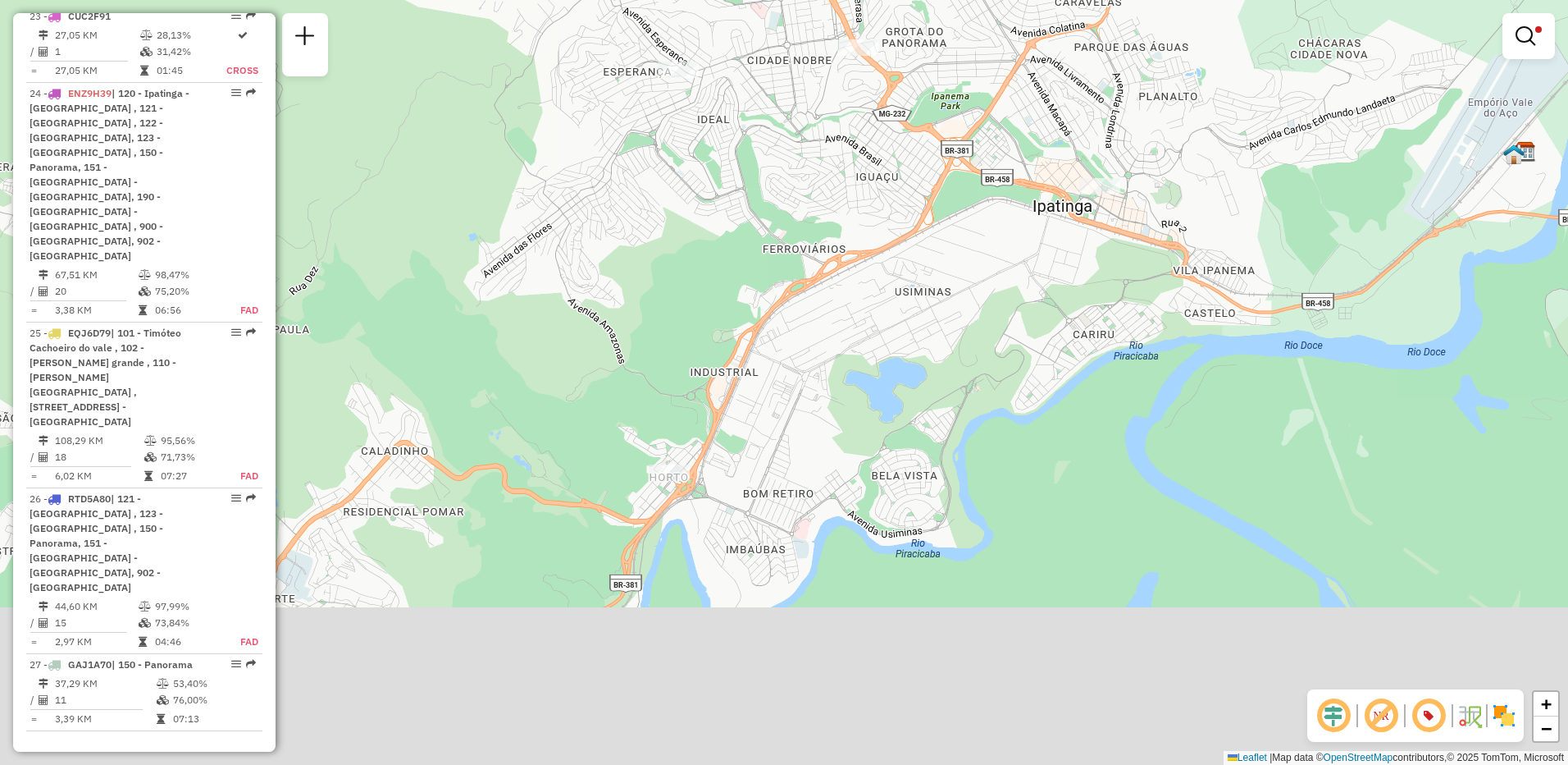
drag, startPoint x: 629, startPoint y: 504, endPoint x: 704, endPoint y: 157, distance: 355.0
click at [704, 163] on div "Limpar filtros Janela de atendimento Grade de atendimento Capacidade Transporta…" at bounding box center [784, 382] width 1568 height 765
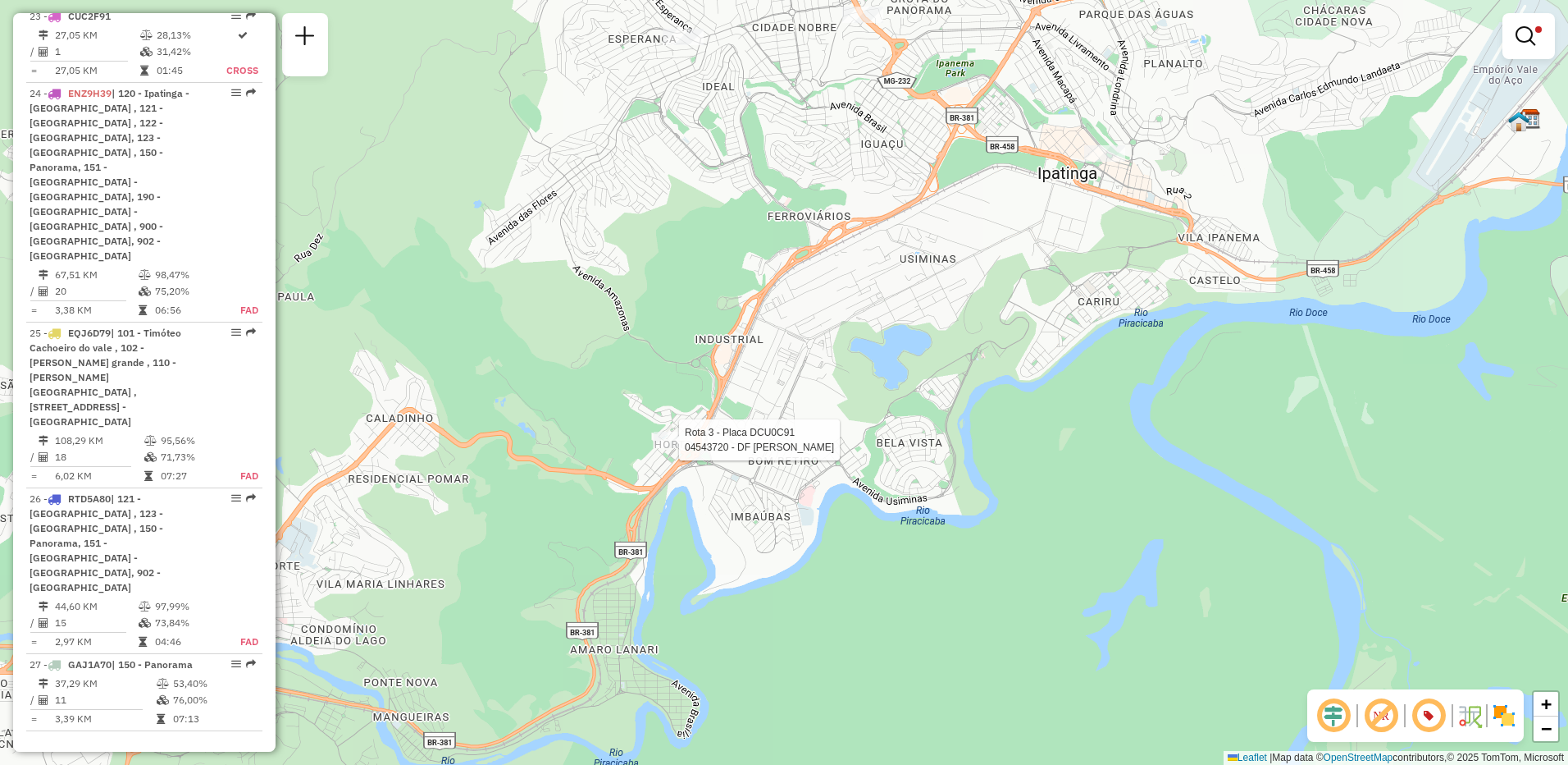
click at [673, 448] on div at bounding box center [674, 439] width 41 height 16
select select "**********"
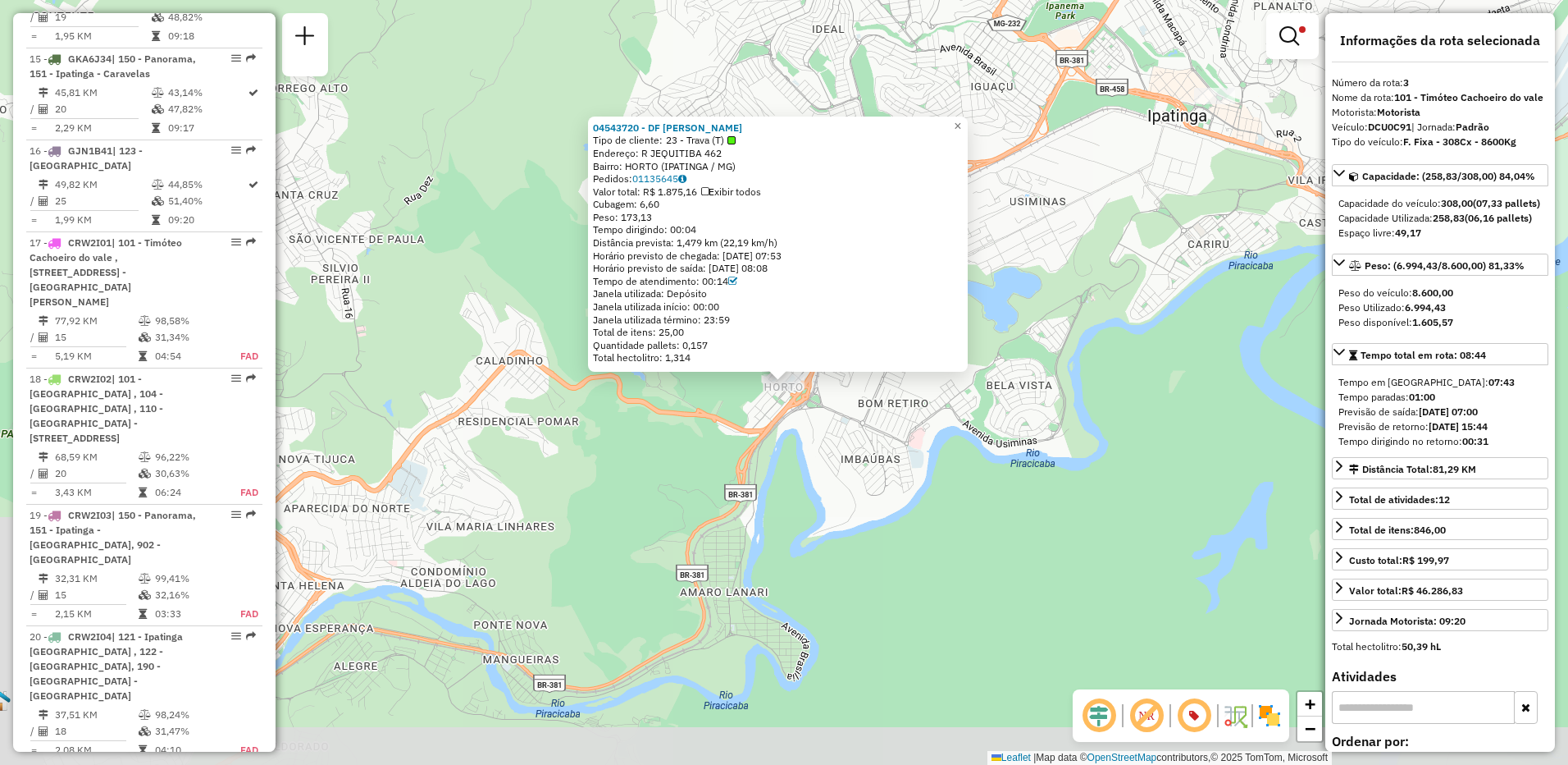
scroll to position [857, 0]
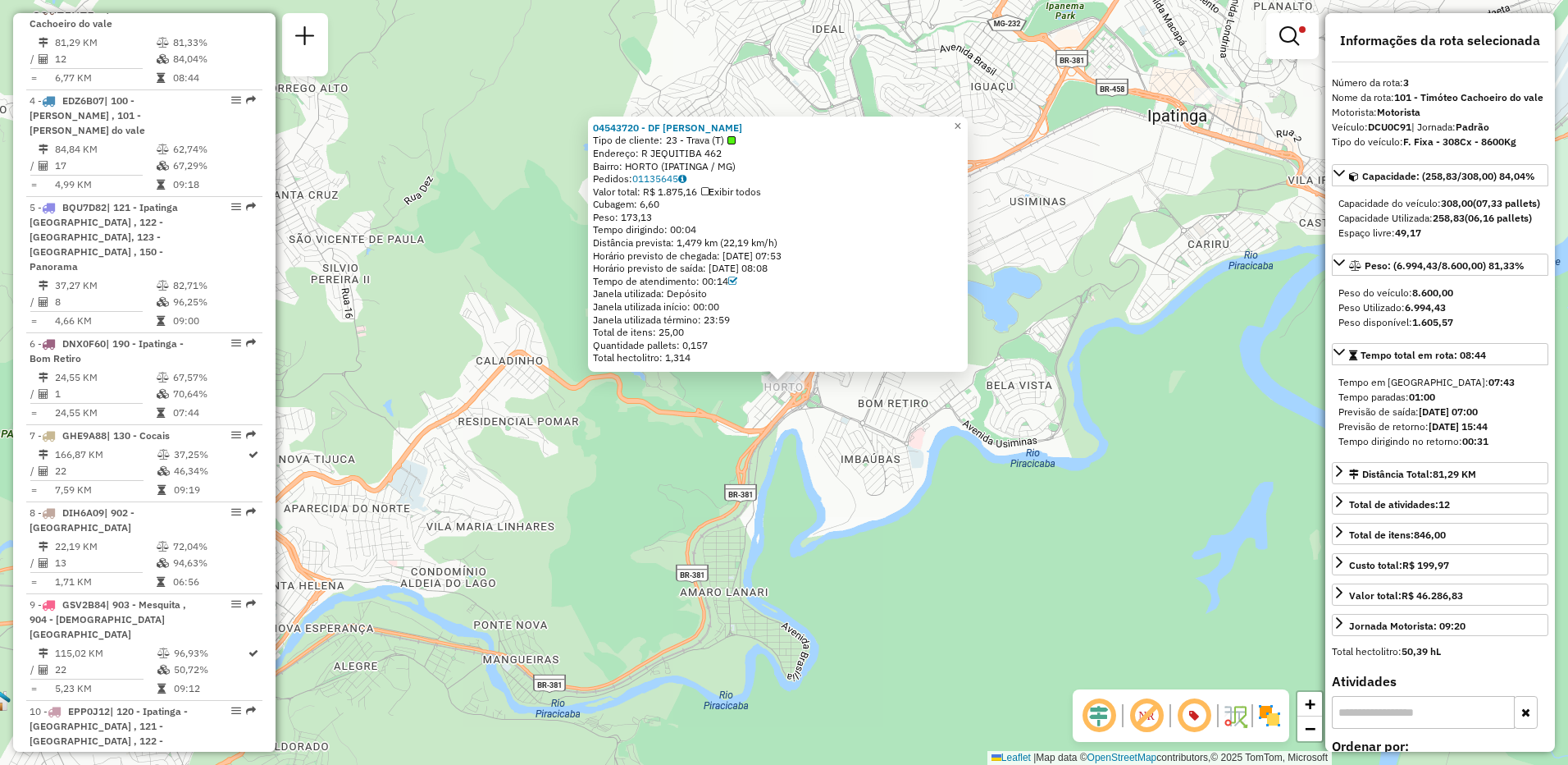
drag, startPoint x: 646, startPoint y: 203, endPoint x: 671, endPoint y: 205, distance: 25.1
click at [671, 205] on div "Cubagem: 6,60" at bounding box center [778, 204] width 370 height 13
drag, startPoint x: 671, startPoint y: 205, endPoint x: 964, endPoint y: 473, distance: 397.1
click at [964, 473] on div "04543720 - DF CAROLINO DISTRIBU Tipo de cliente: 23 - Trava (T) Endereço: R JEQ…" at bounding box center [784, 382] width 1568 height 765
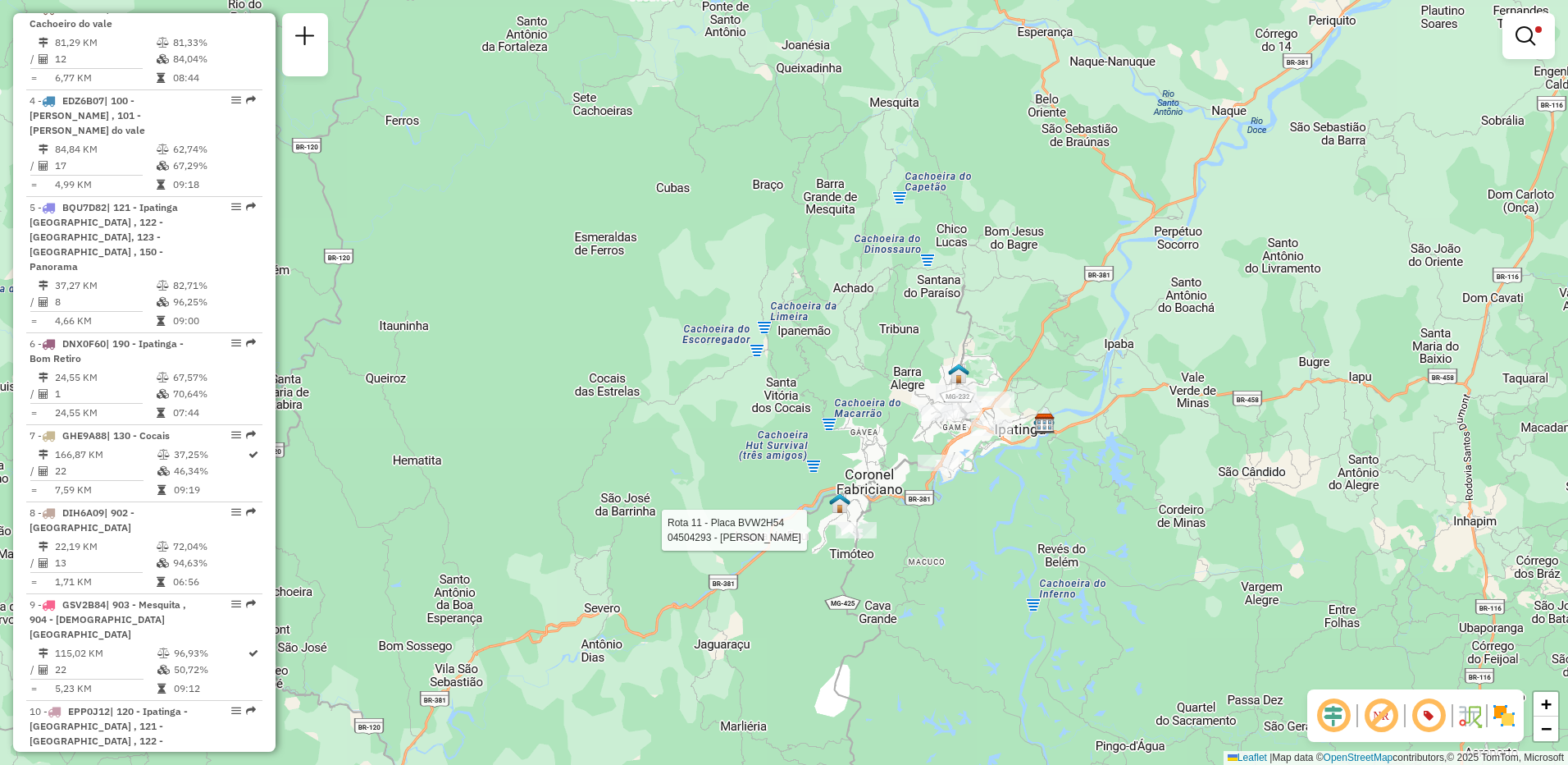
select select "**********"
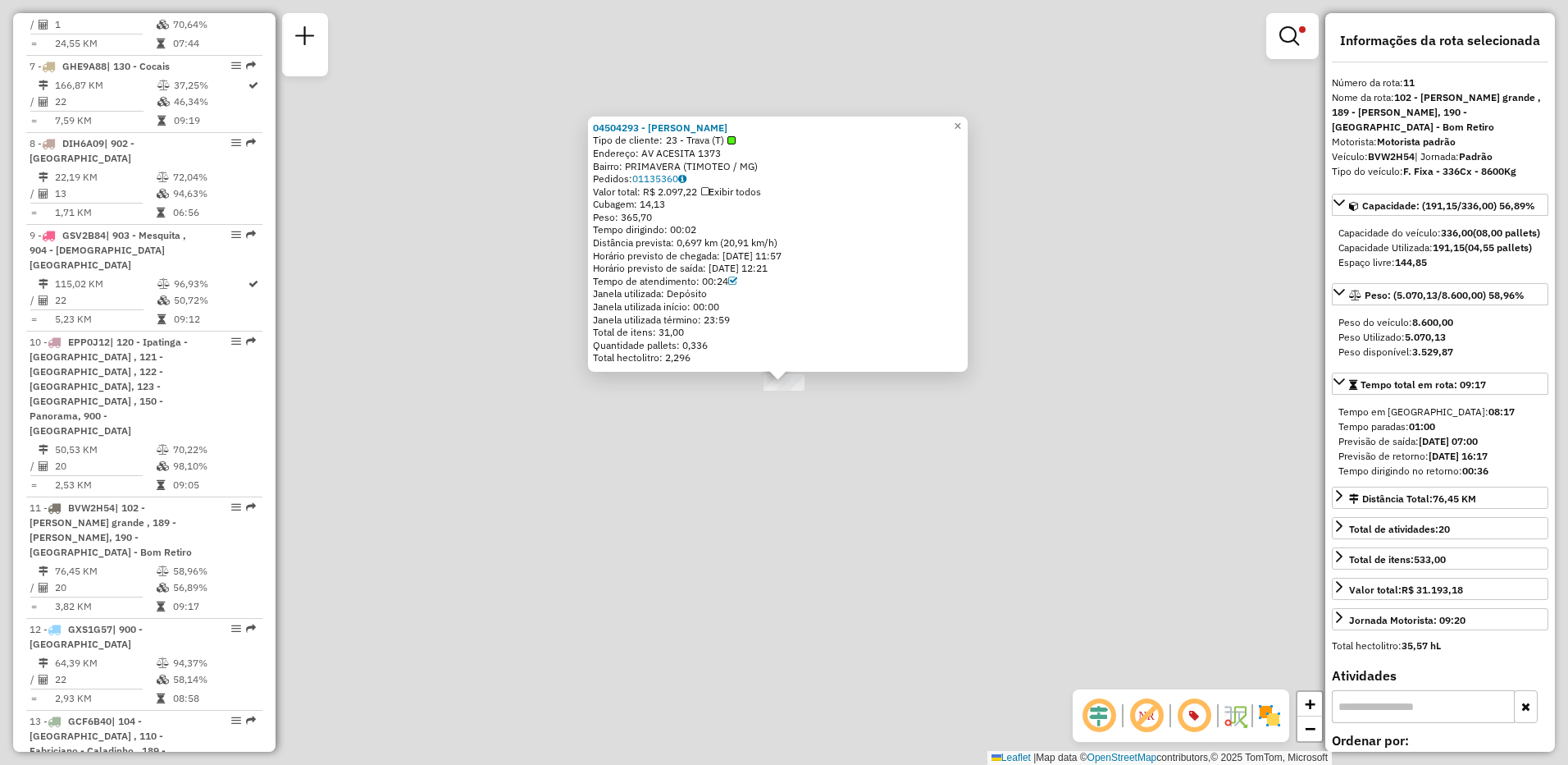
scroll to position [1681, 0]
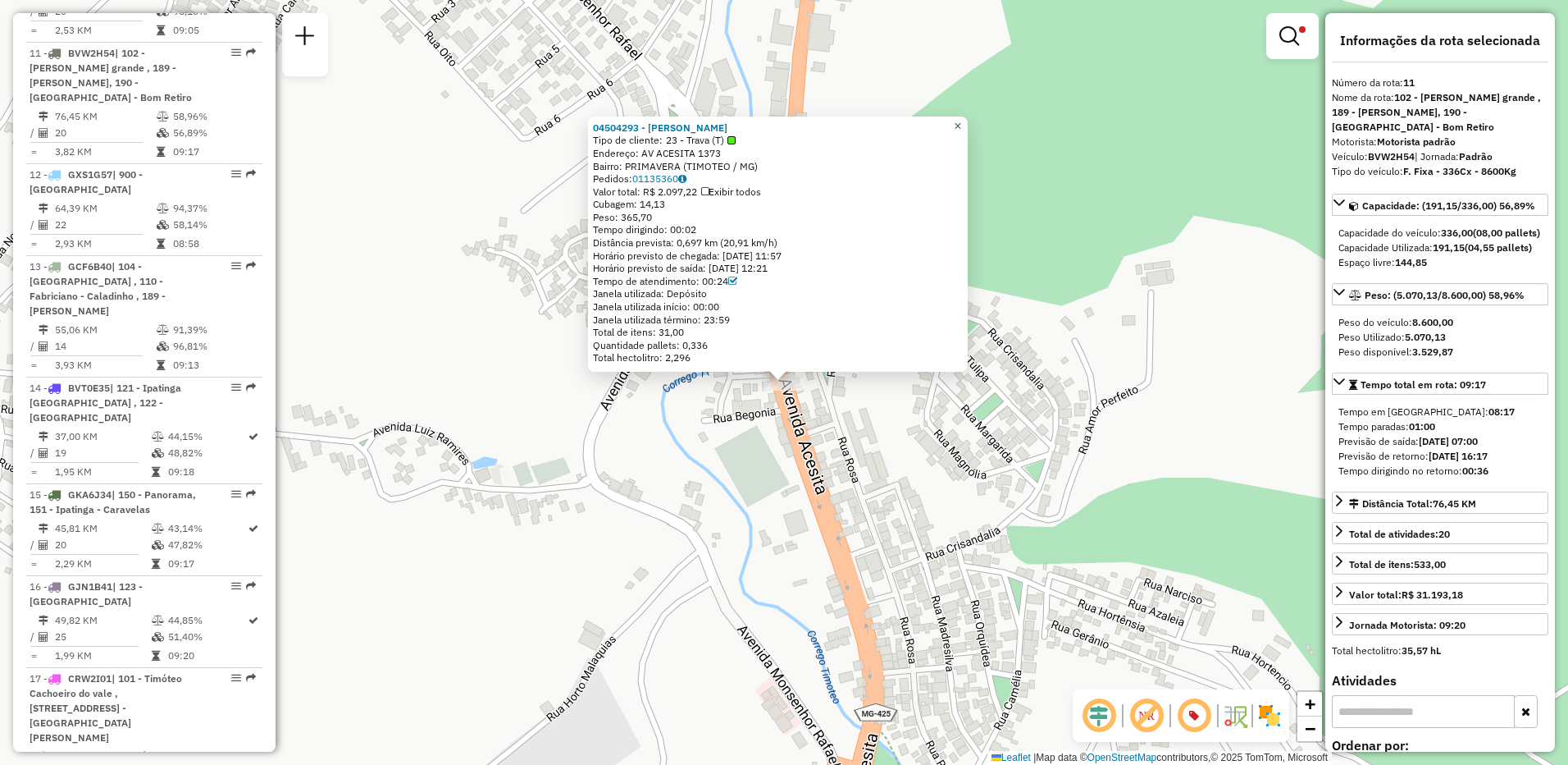
click at [961, 119] on span "×" at bounding box center [957, 126] width 7 height 14
